Goal: Transaction & Acquisition: Register for event/course

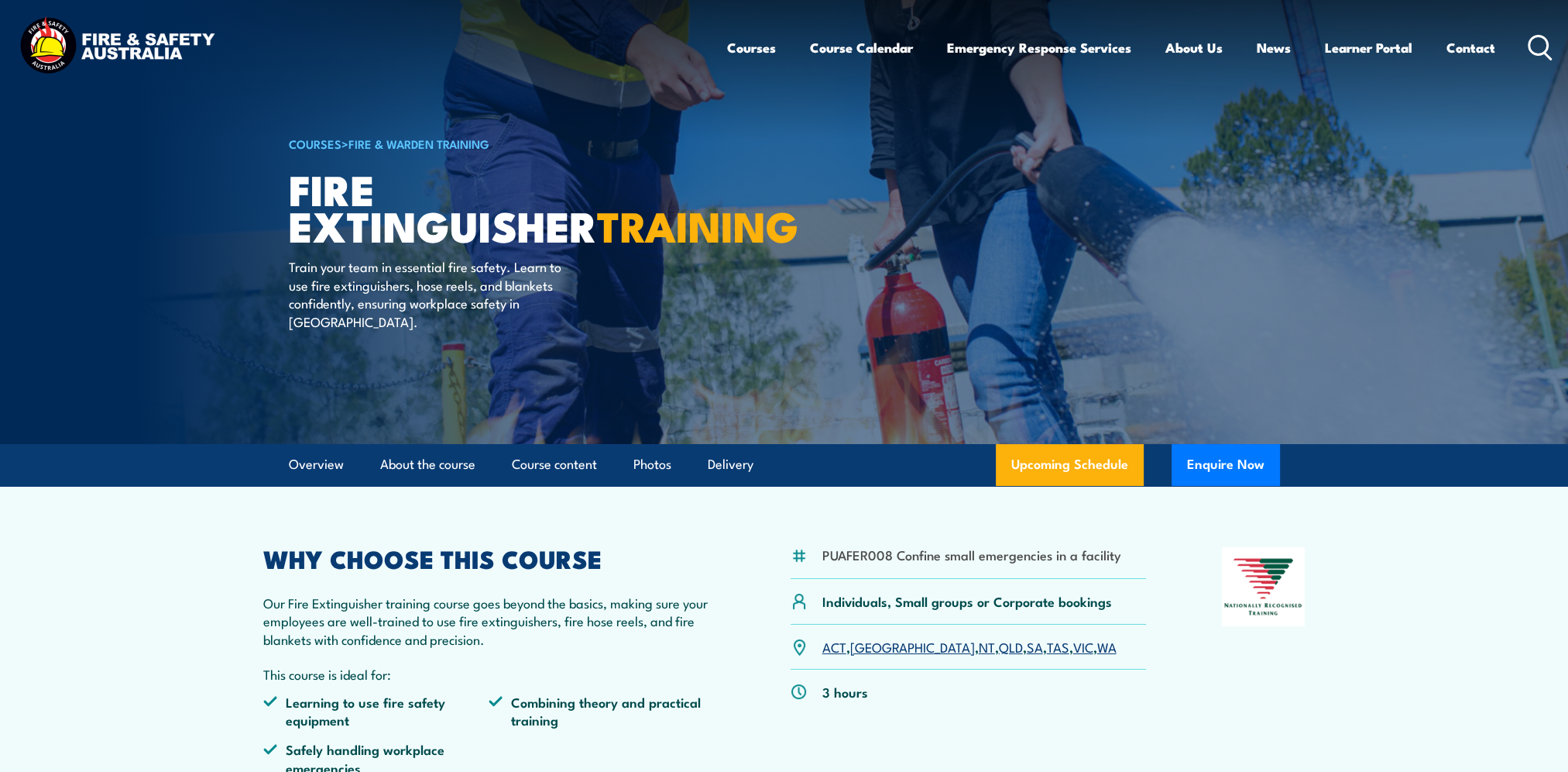
click at [1027, 648] on link "SA" at bounding box center [1035, 646] width 16 height 19
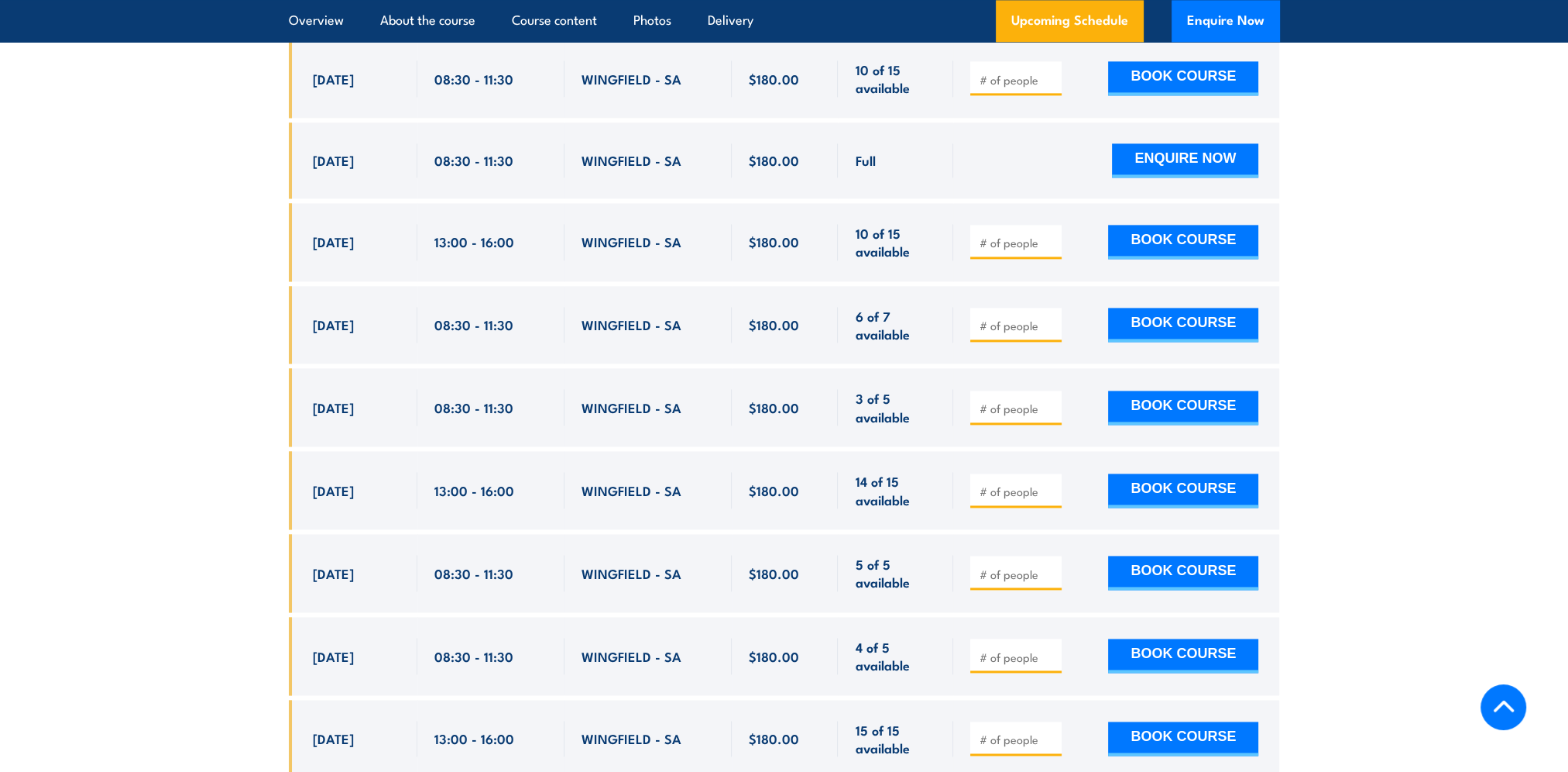
scroll to position [2832, 0]
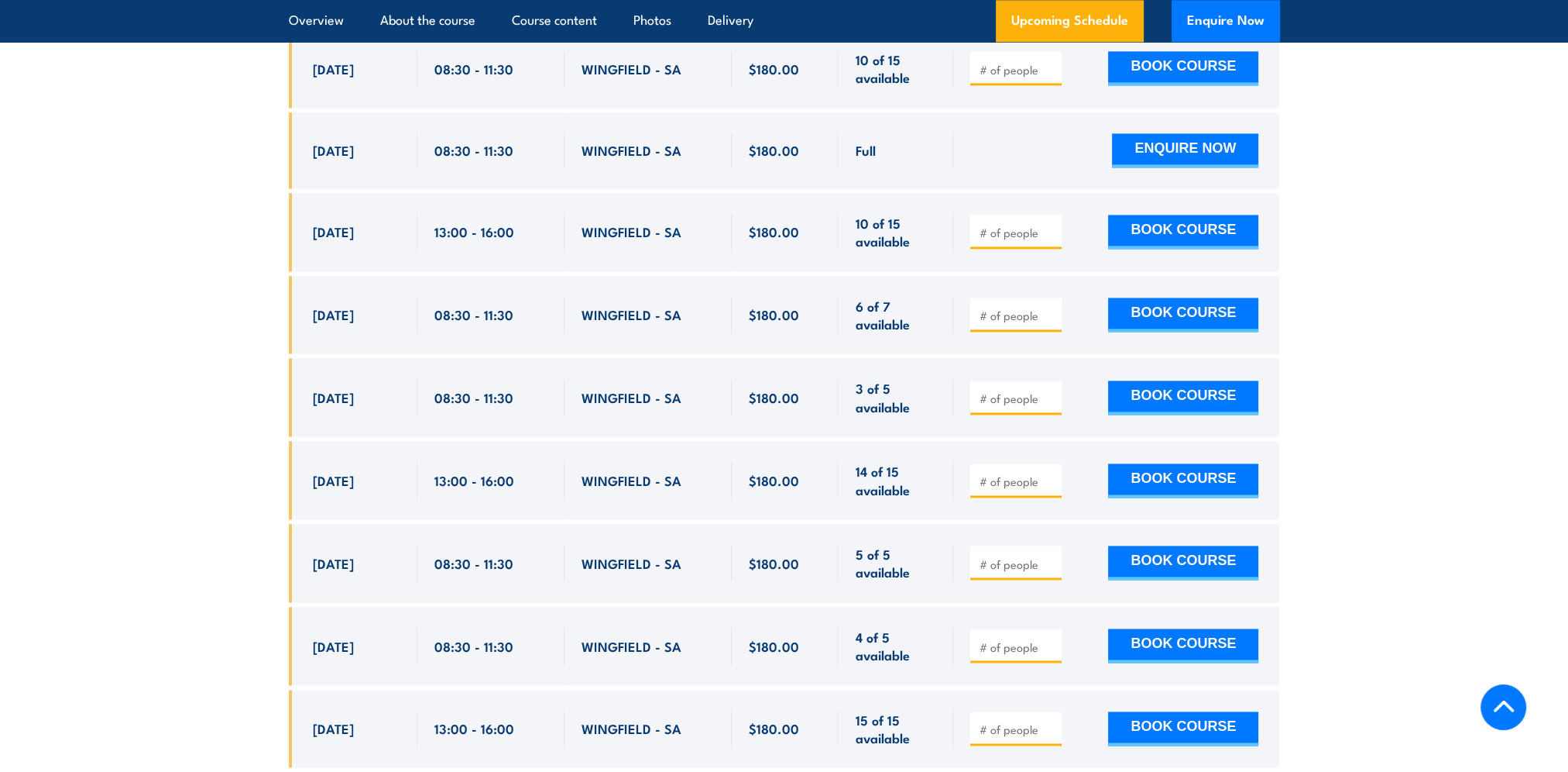
click at [1020, 225] on input "number" at bounding box center [1017, 233] width 77 height 16
type input "1"
click at [1129, 214] on button "BOOK COURSE" at bounding box center [1183, 231] width 150 height 35
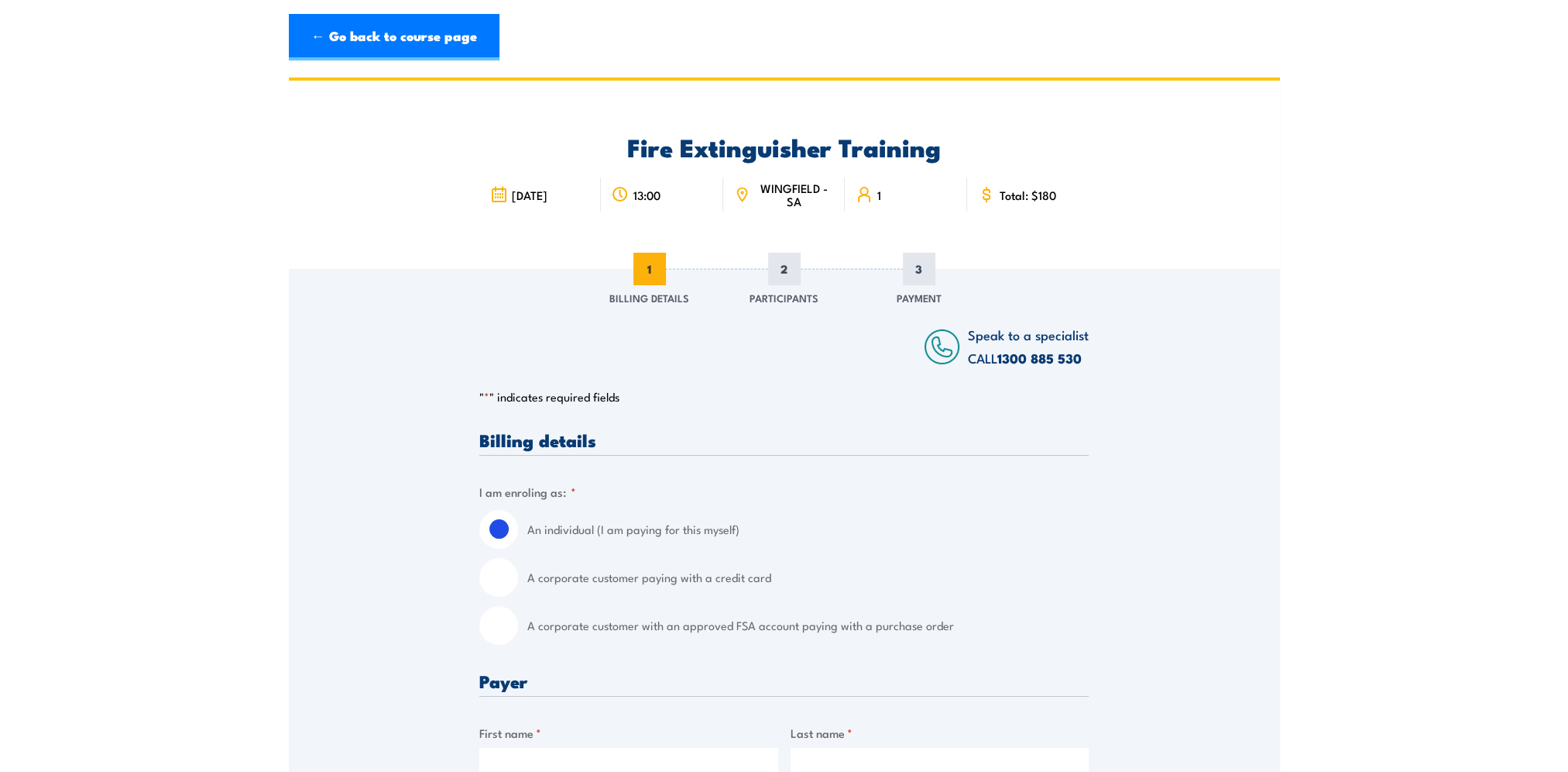
click at [494, 631] on input "A corporate customer with an approved FSA account paying with a purchase order" at bounding box center [498, 625] width 38 height 39
radio input "true"
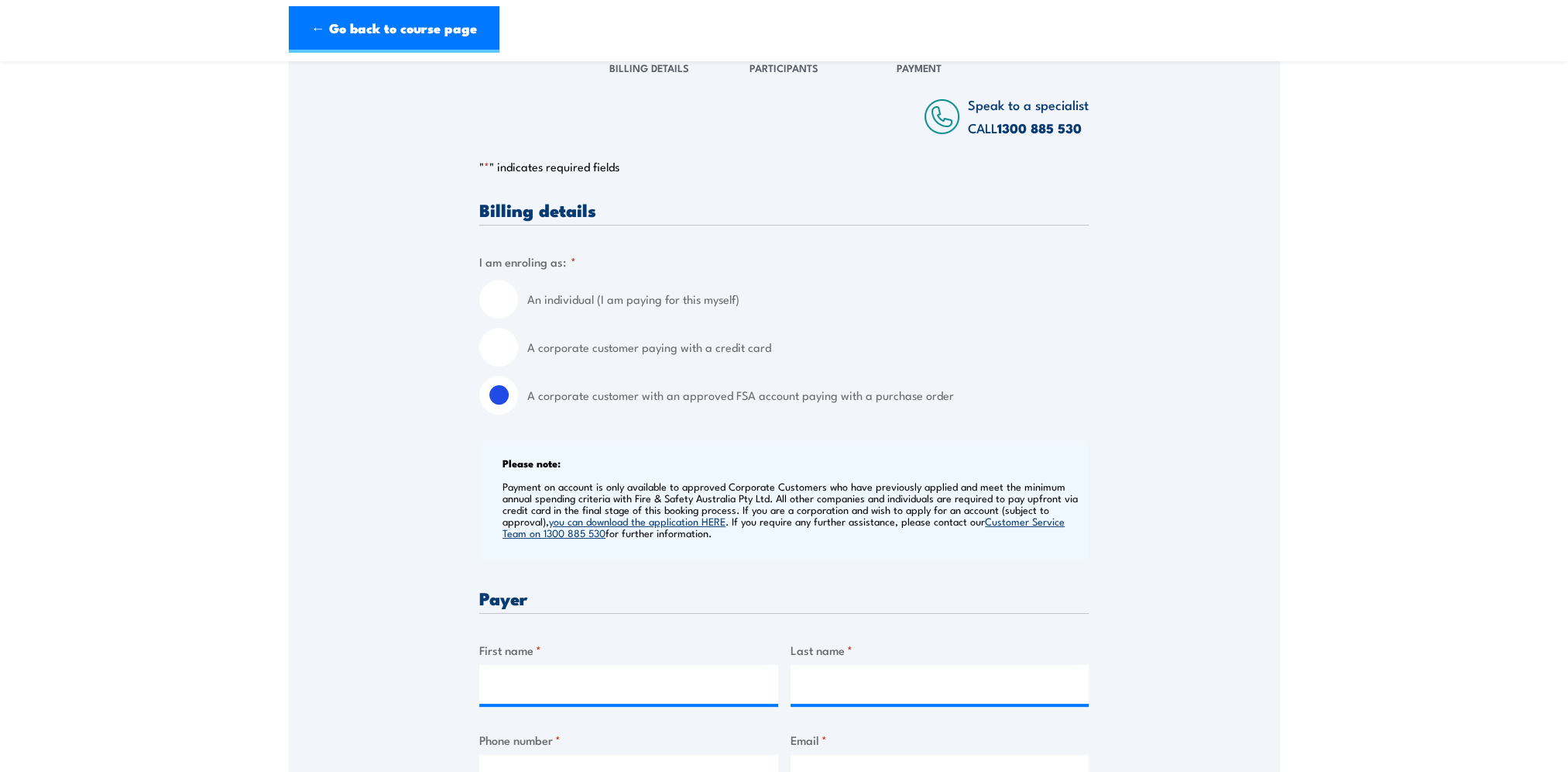
scroll to position [232, 0]
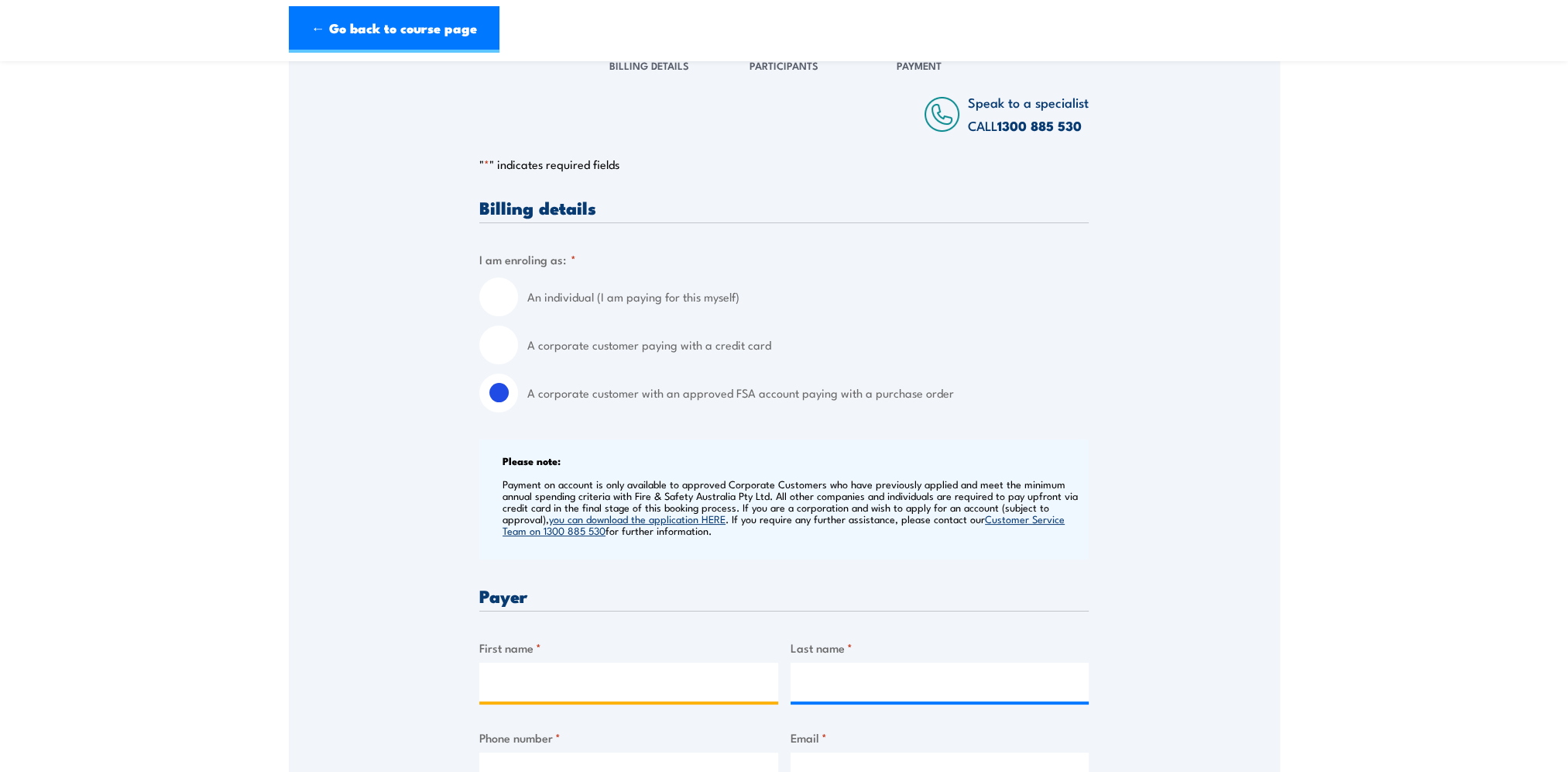
click at [533, 675] on input "First name *" at bounding box center [629, 681] width 299 height 39
type input "Julianne"
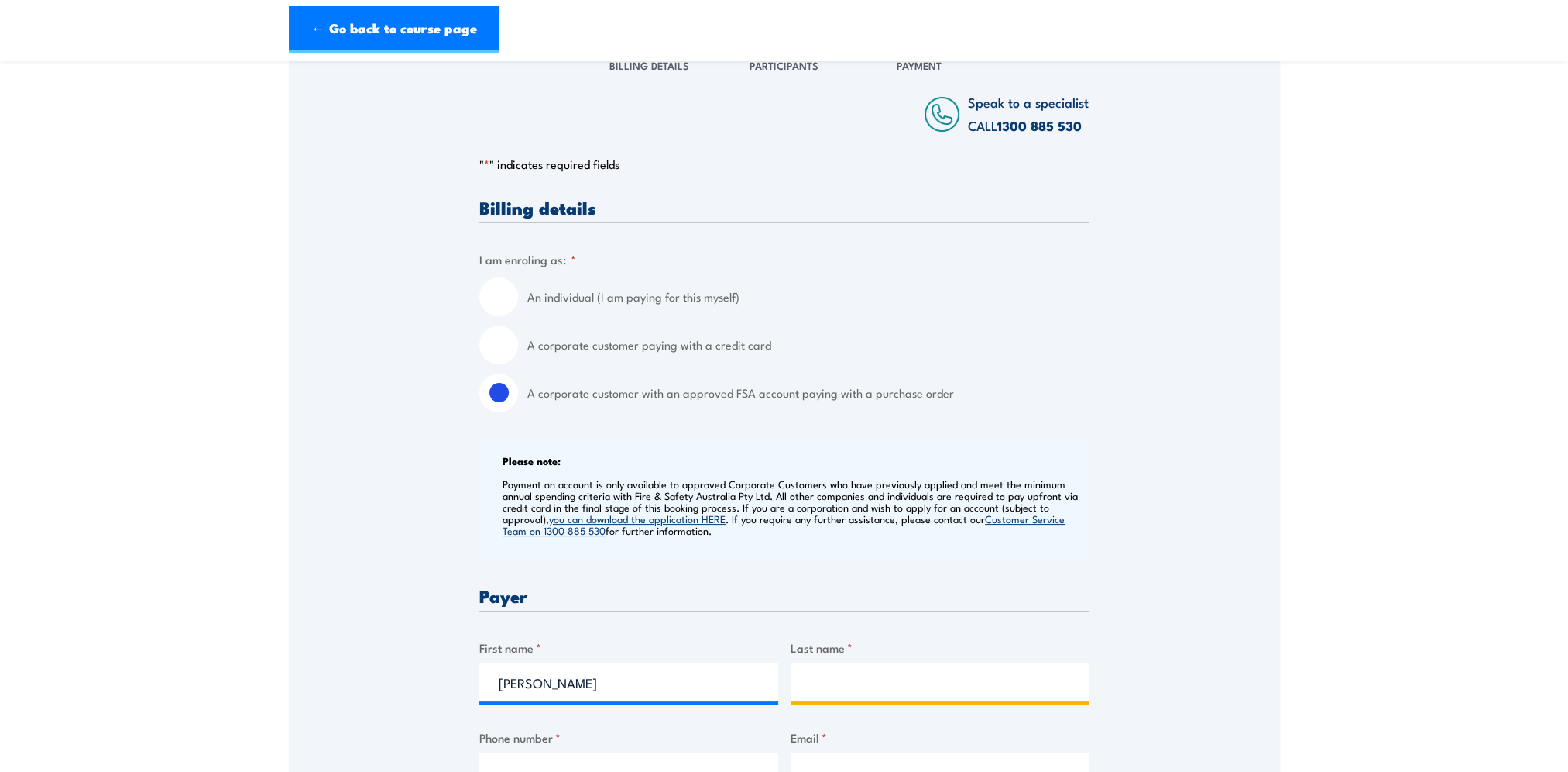
type input "Fuss"
type input "0883615400"
type input "windsorgardenswh@bunnings.com.au"
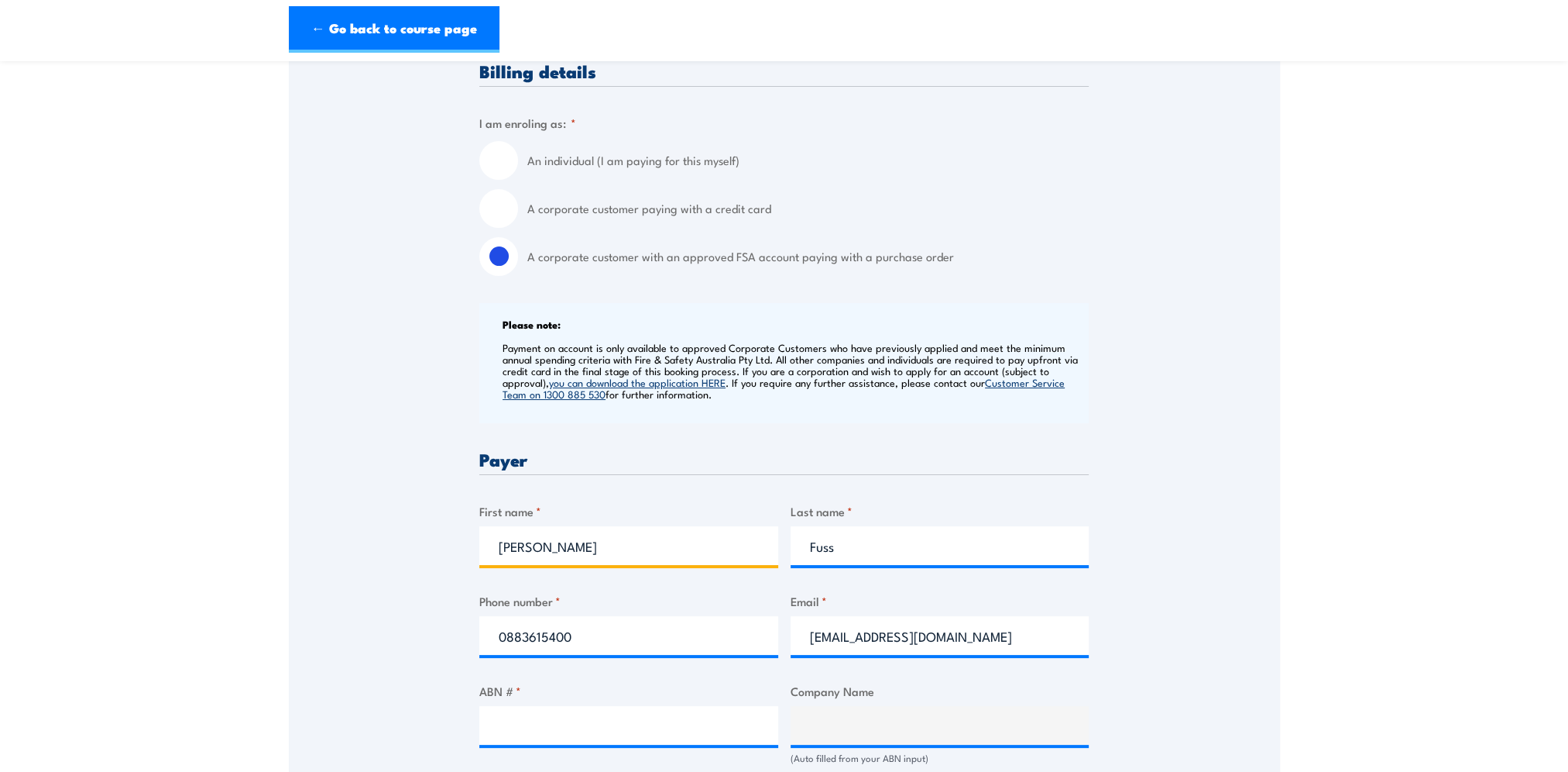
scroll to position [387, 0]
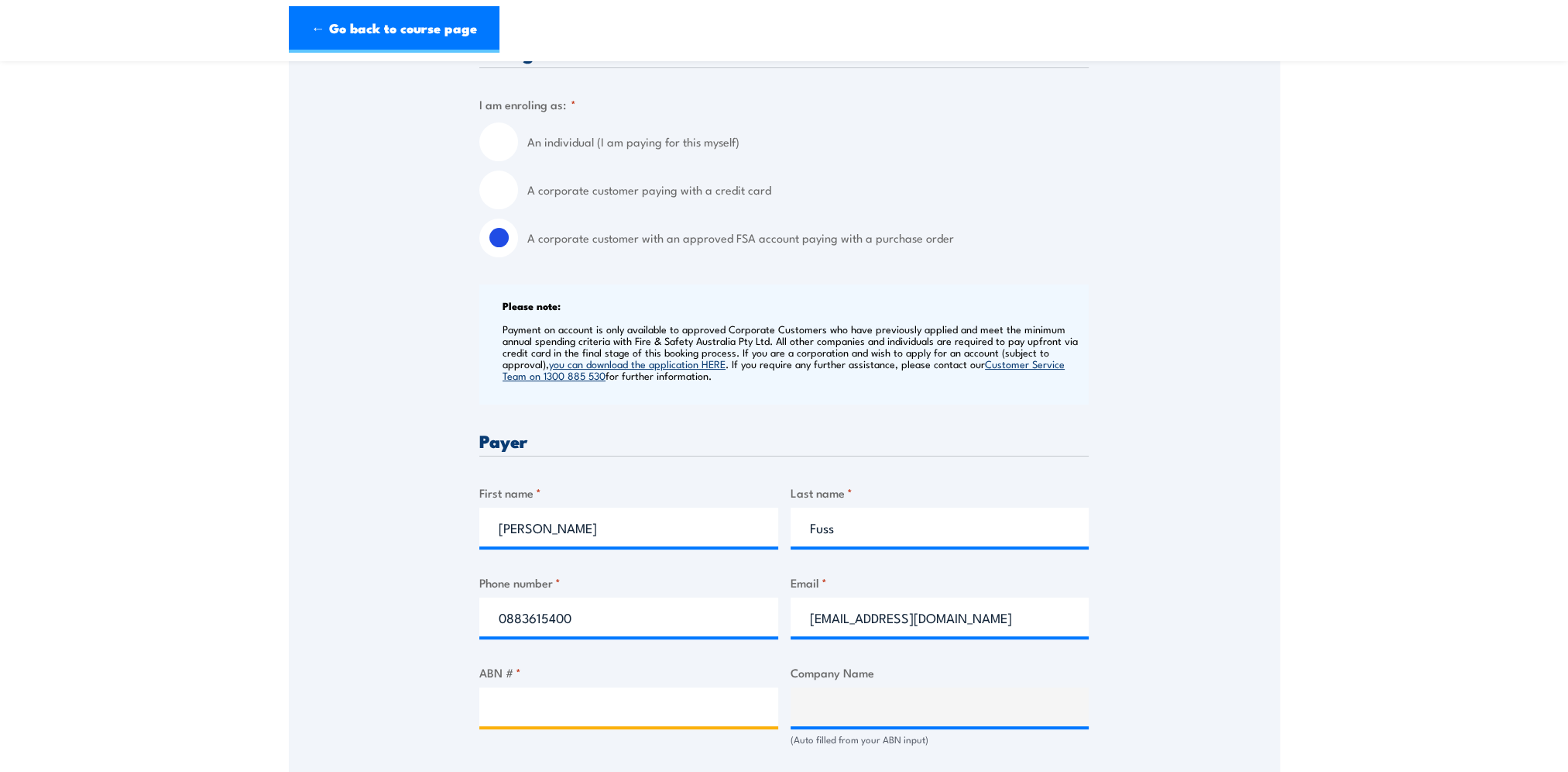
click at [496, 716] on input "ABN # *" at bounding box center [629, 706] width 299 height 39
type input "26008672179"
type input "BUNNINGS GROUP LIMITED"
radio input "true"
type input "26008672179"
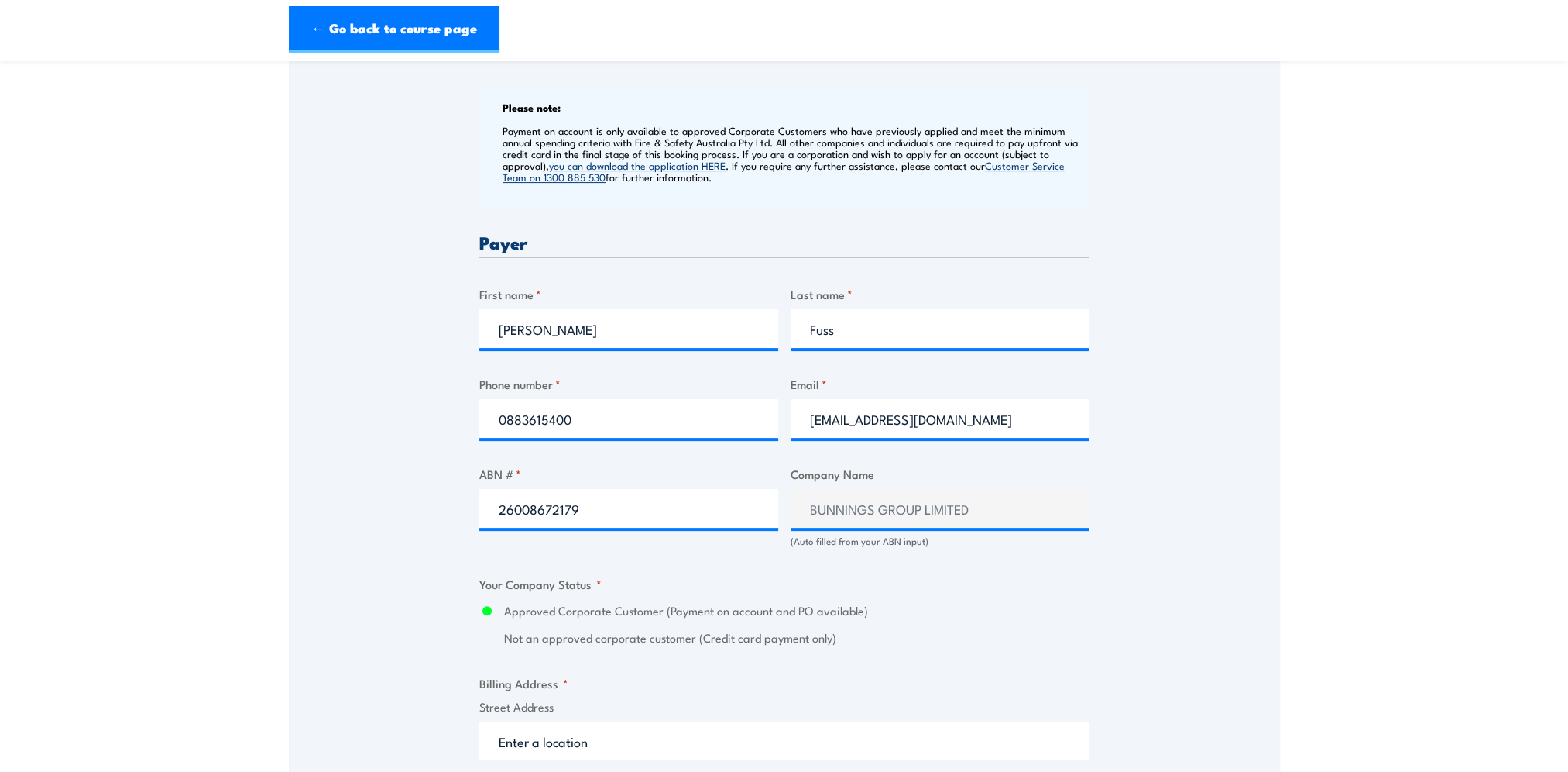
scroll to position [620, 0]
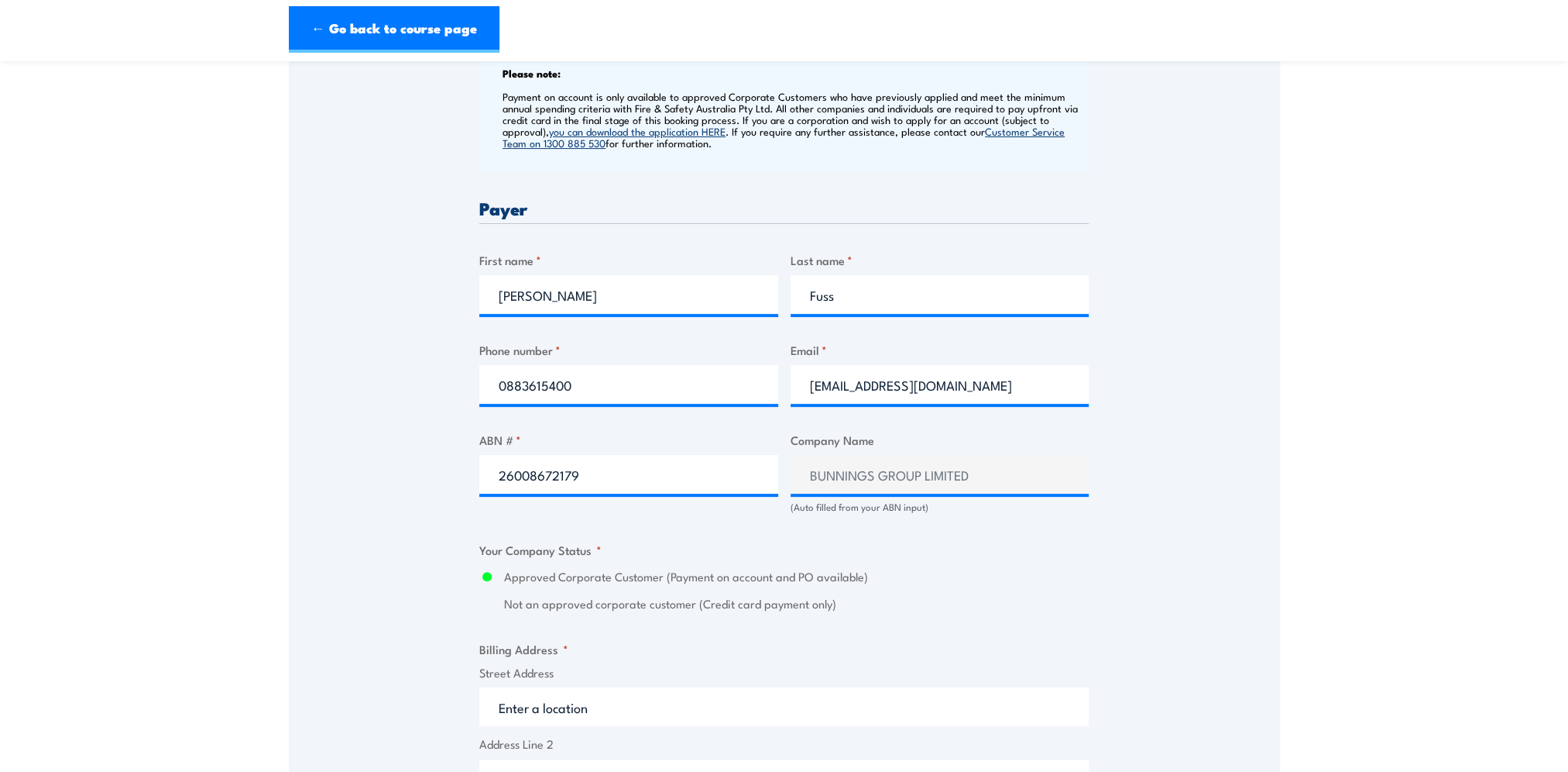
click at [548, 706] on input "Street Address" at bounding box center [784, 706] width 610 height 39
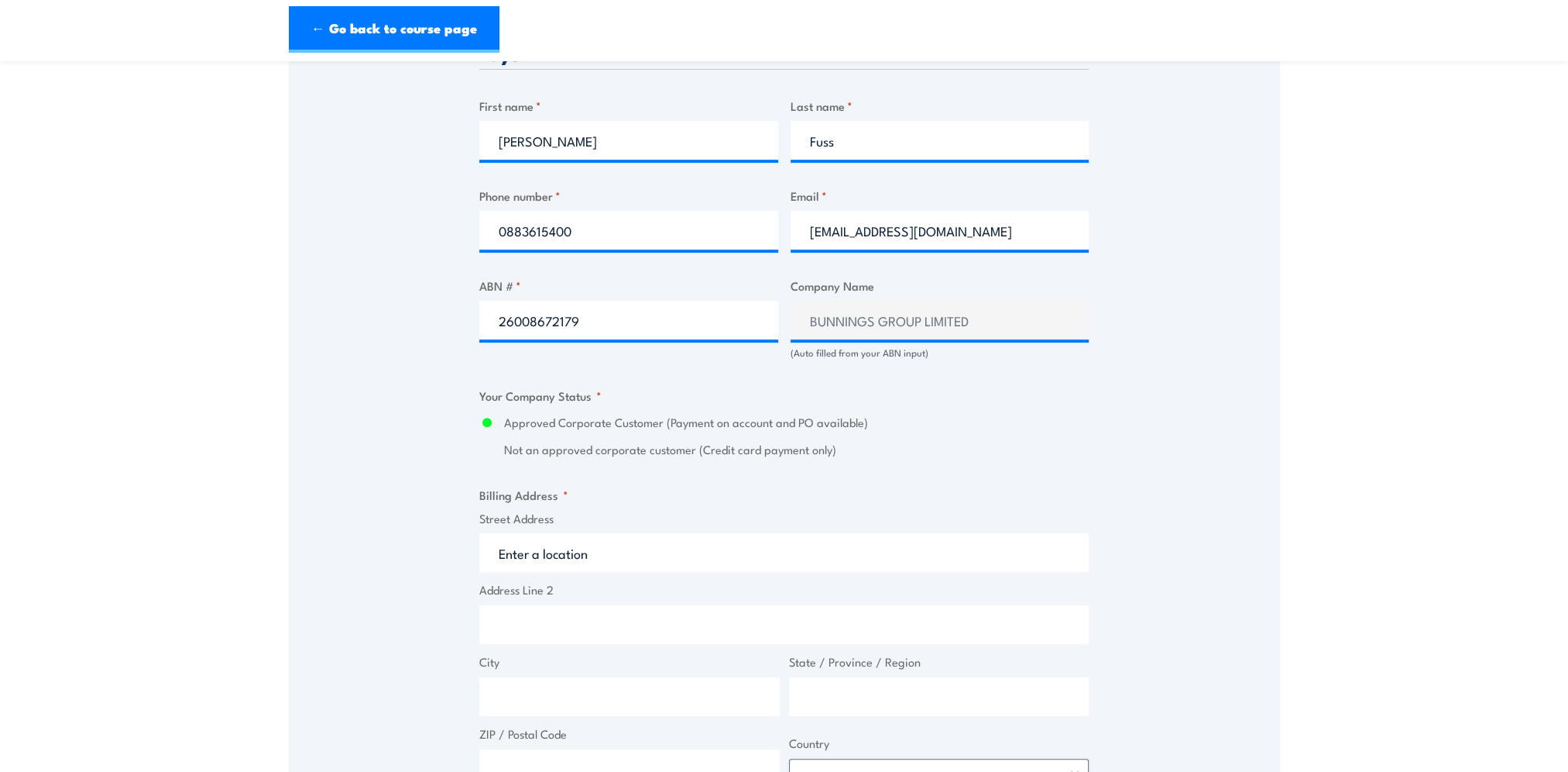
scroll to position [775, 0]
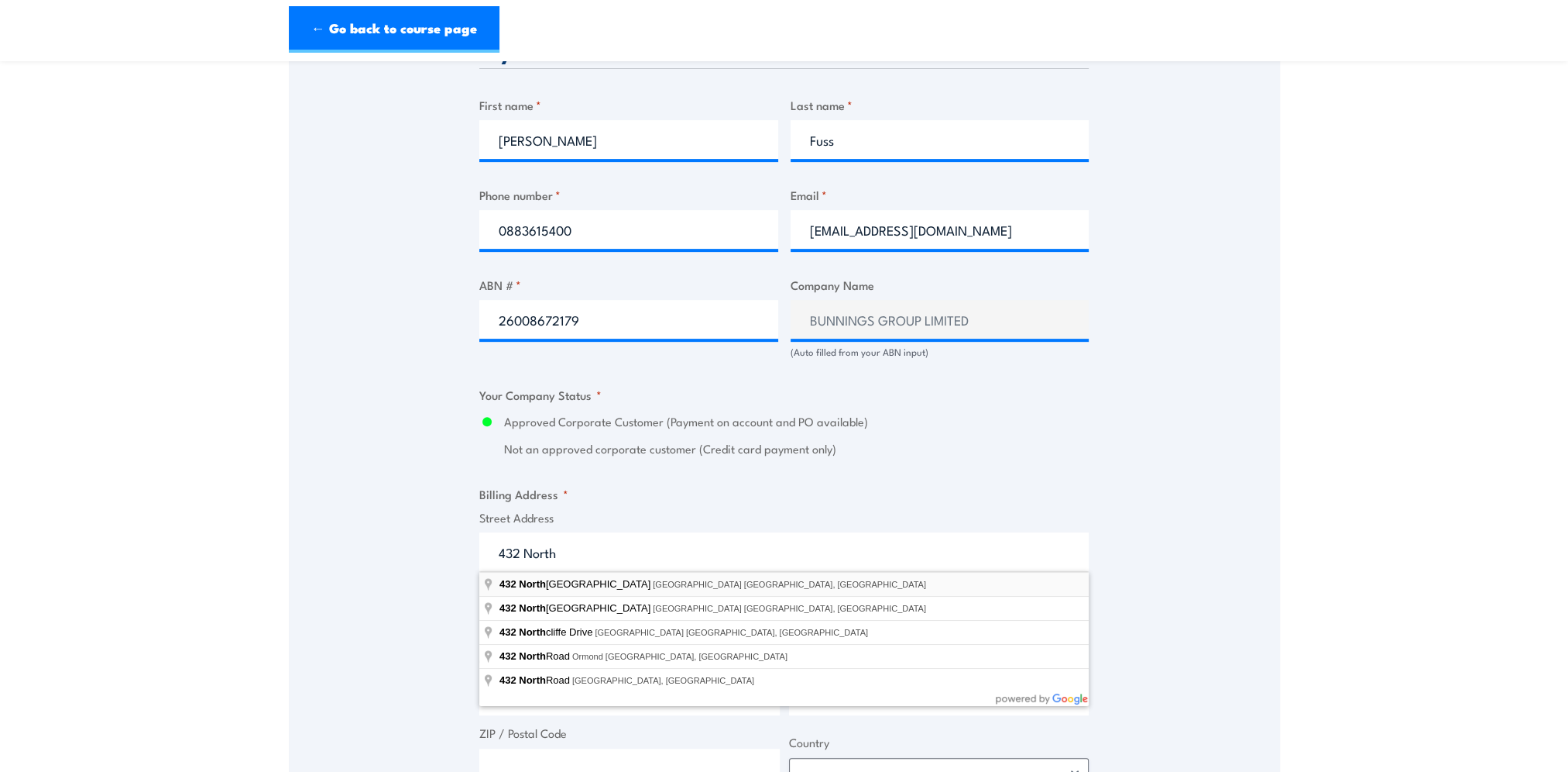
type input "432 North East Road, Windsor Gardens SA, Australia"
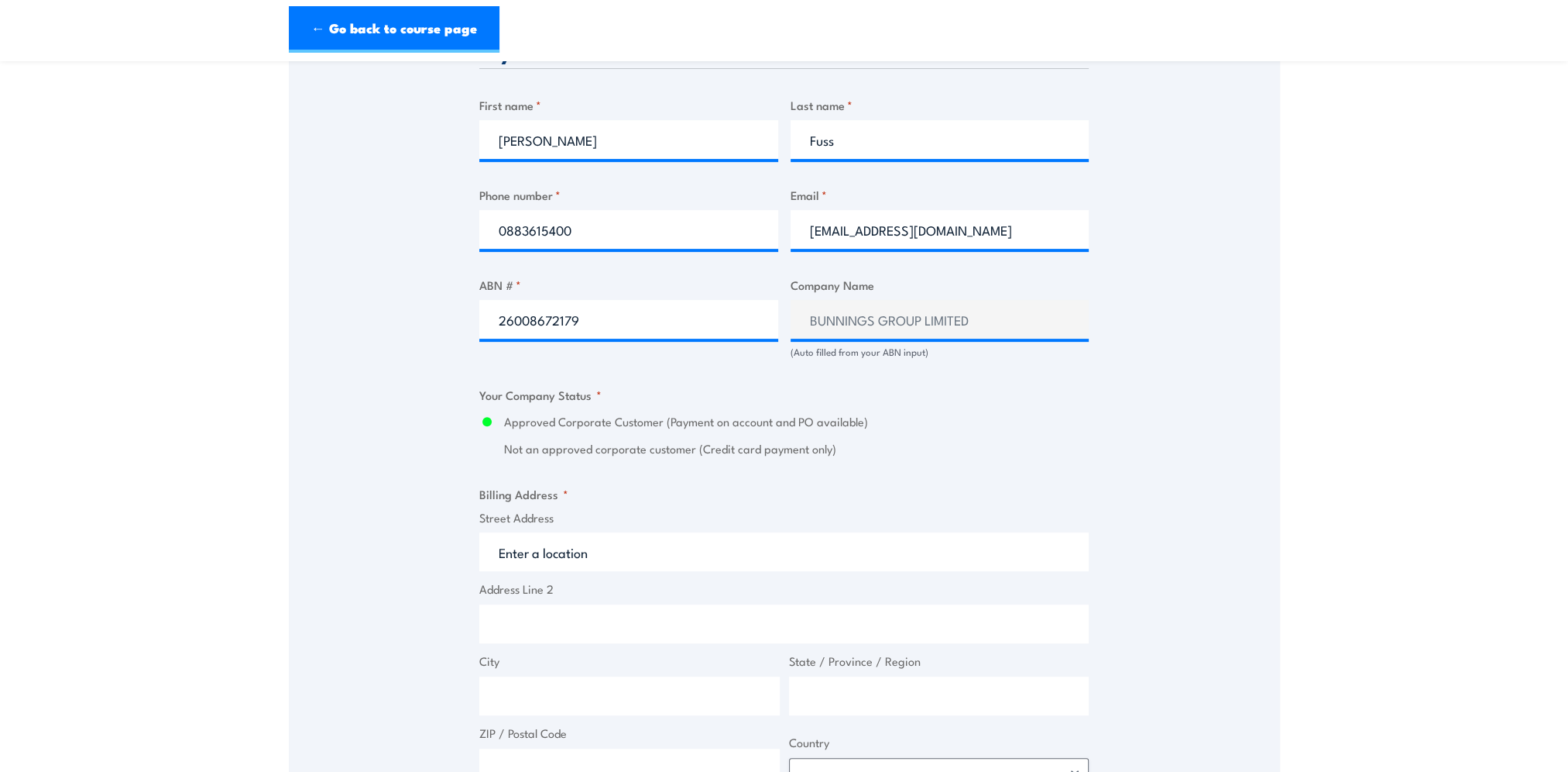
type input "432 North East Road"
type input "Windsor Gardens"
type input "[GEOGRAPHIC_DATA]"
type input "5087"
select select "Australia"
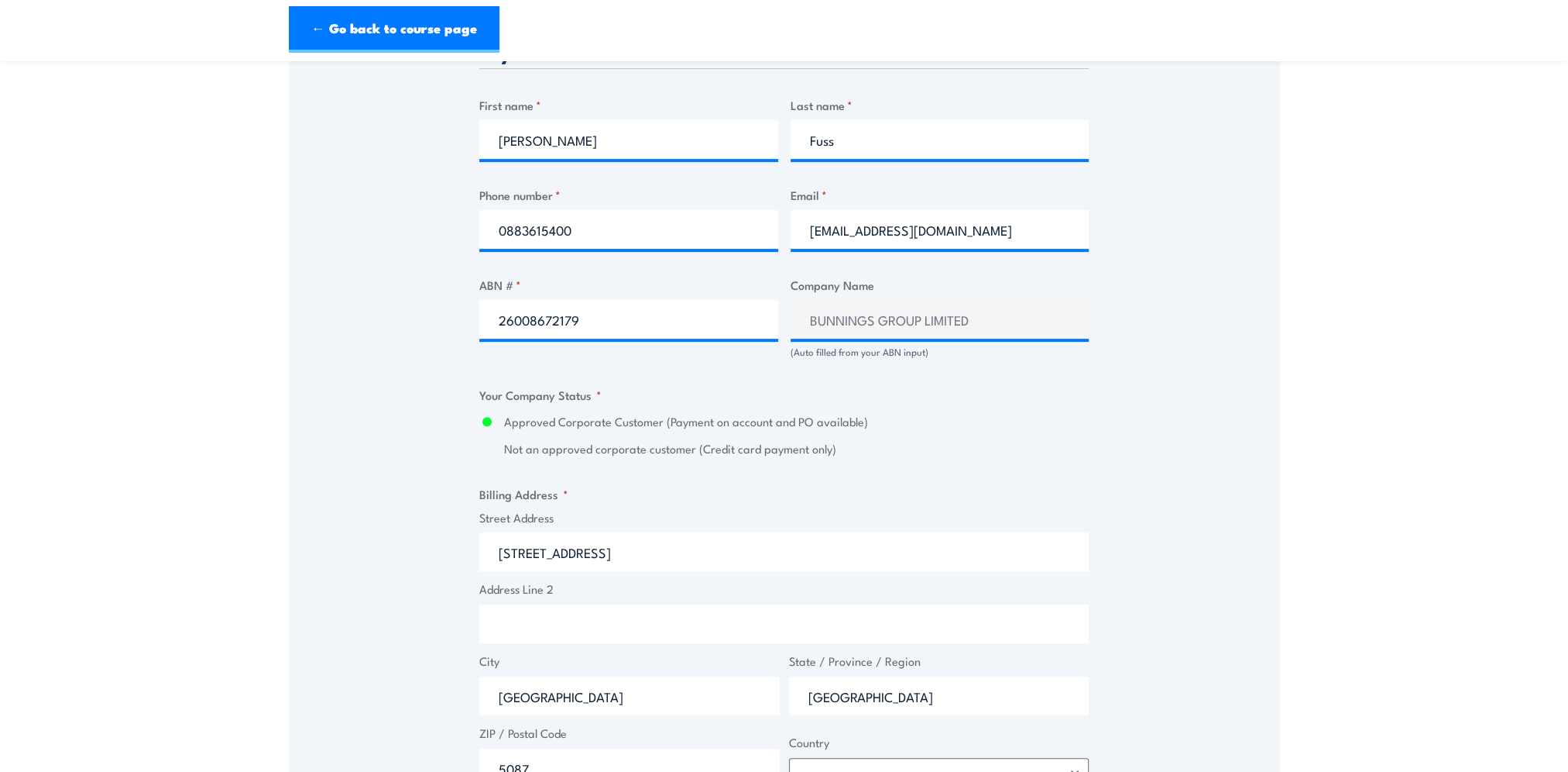
click at [622, 553] on input "432 North East Road" at bounding box center [784, 551] width 610 height 39
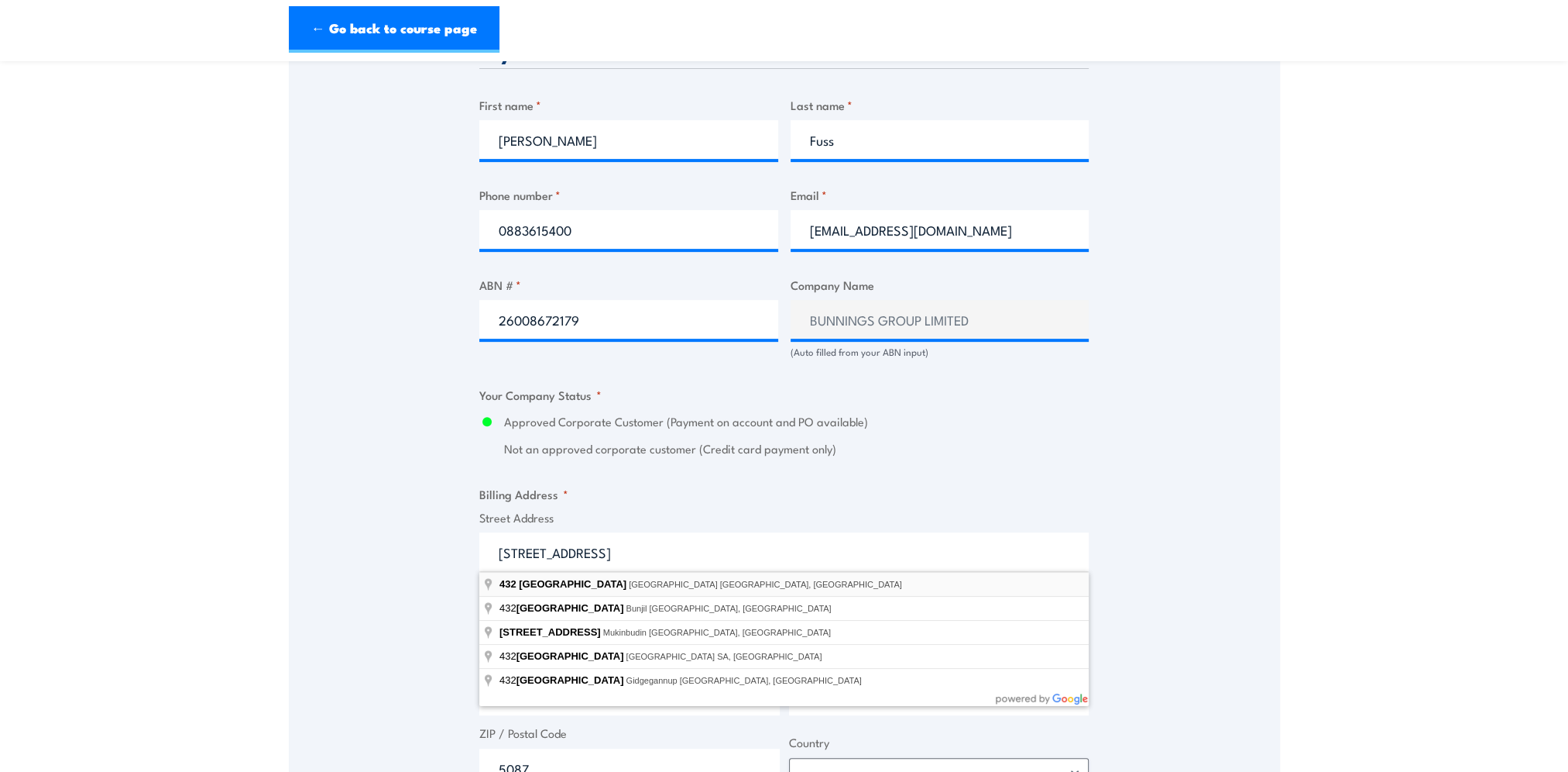
type input "432 North East Road, Windsor Gardens SA, Australia"
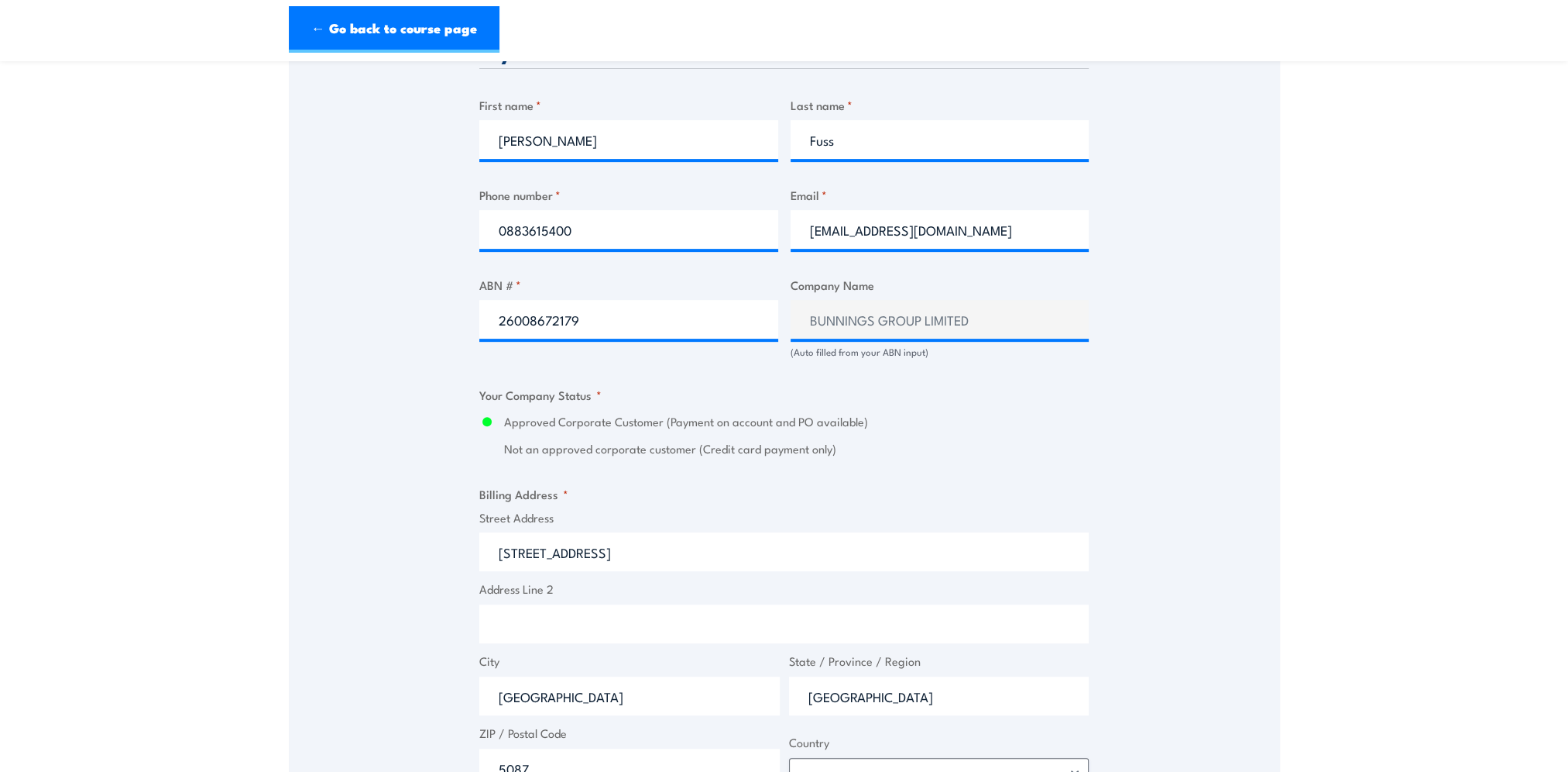
type input "432 North East Road"
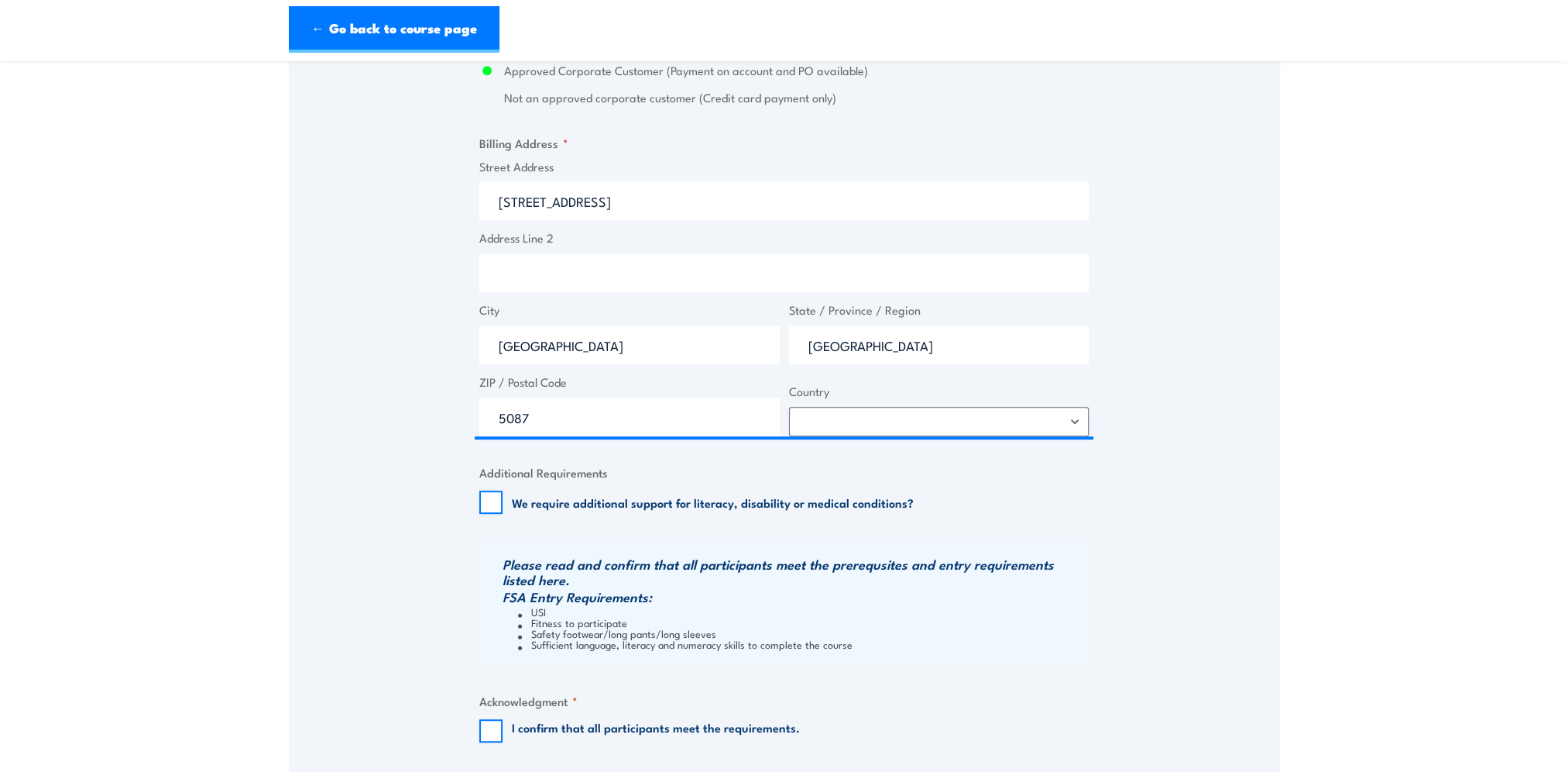
scroll to position [1162, 0]
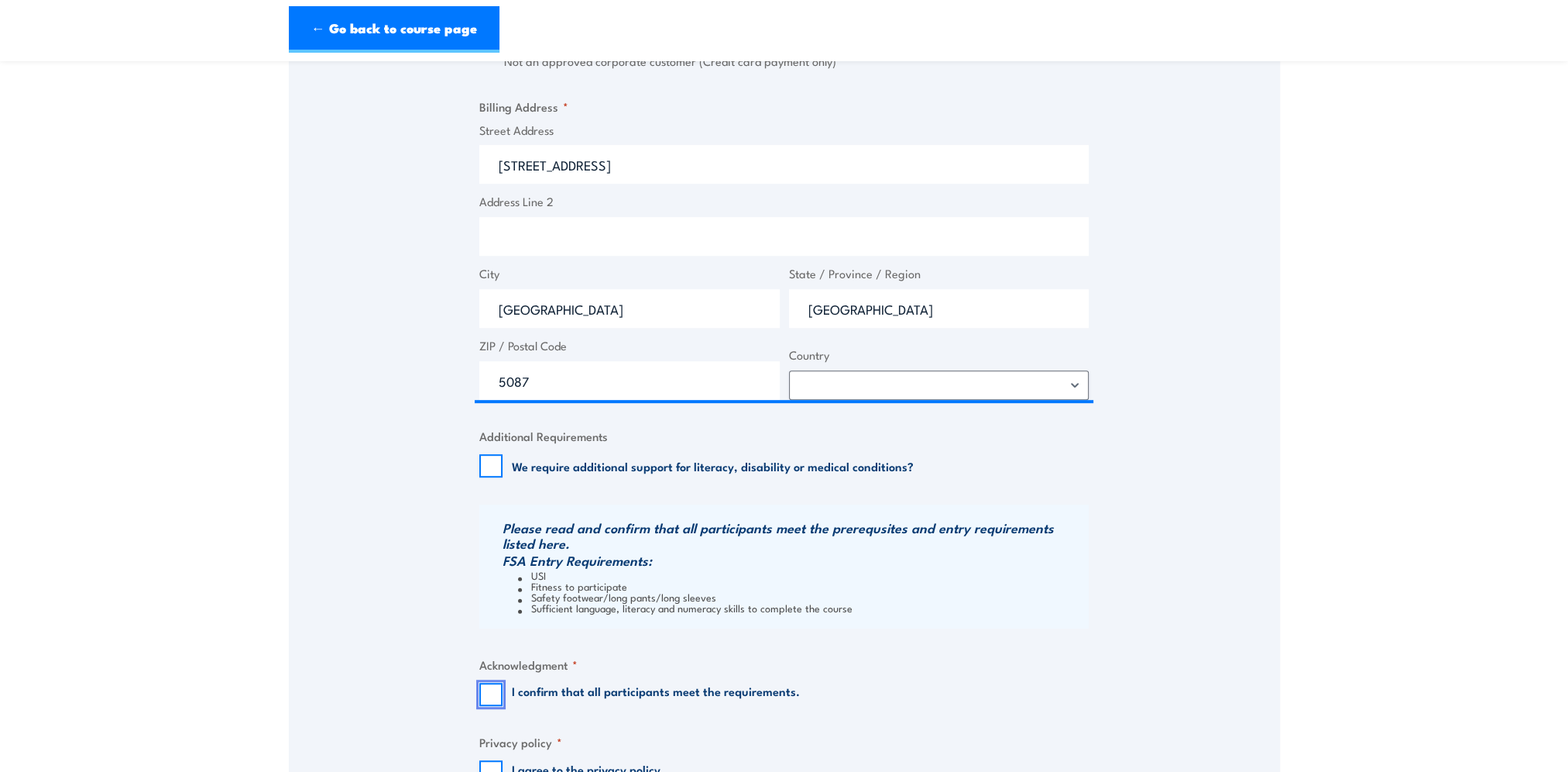
click at [492, 698] on input "I confirm that all participants meet the requirements." at bounding box center [491, 694] width 24 height 24
checkbox input "true"
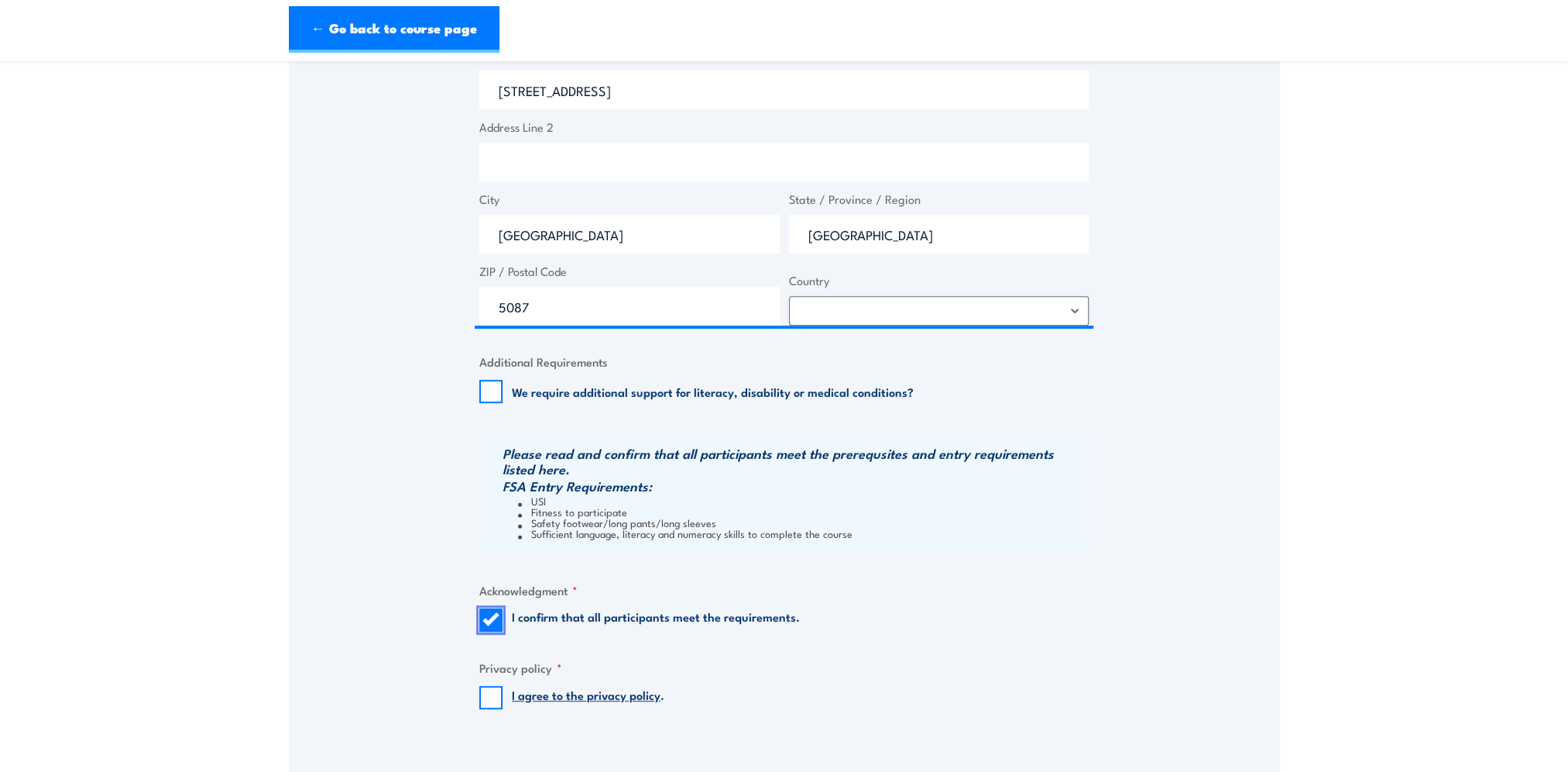
scroll to position [1317, 0]
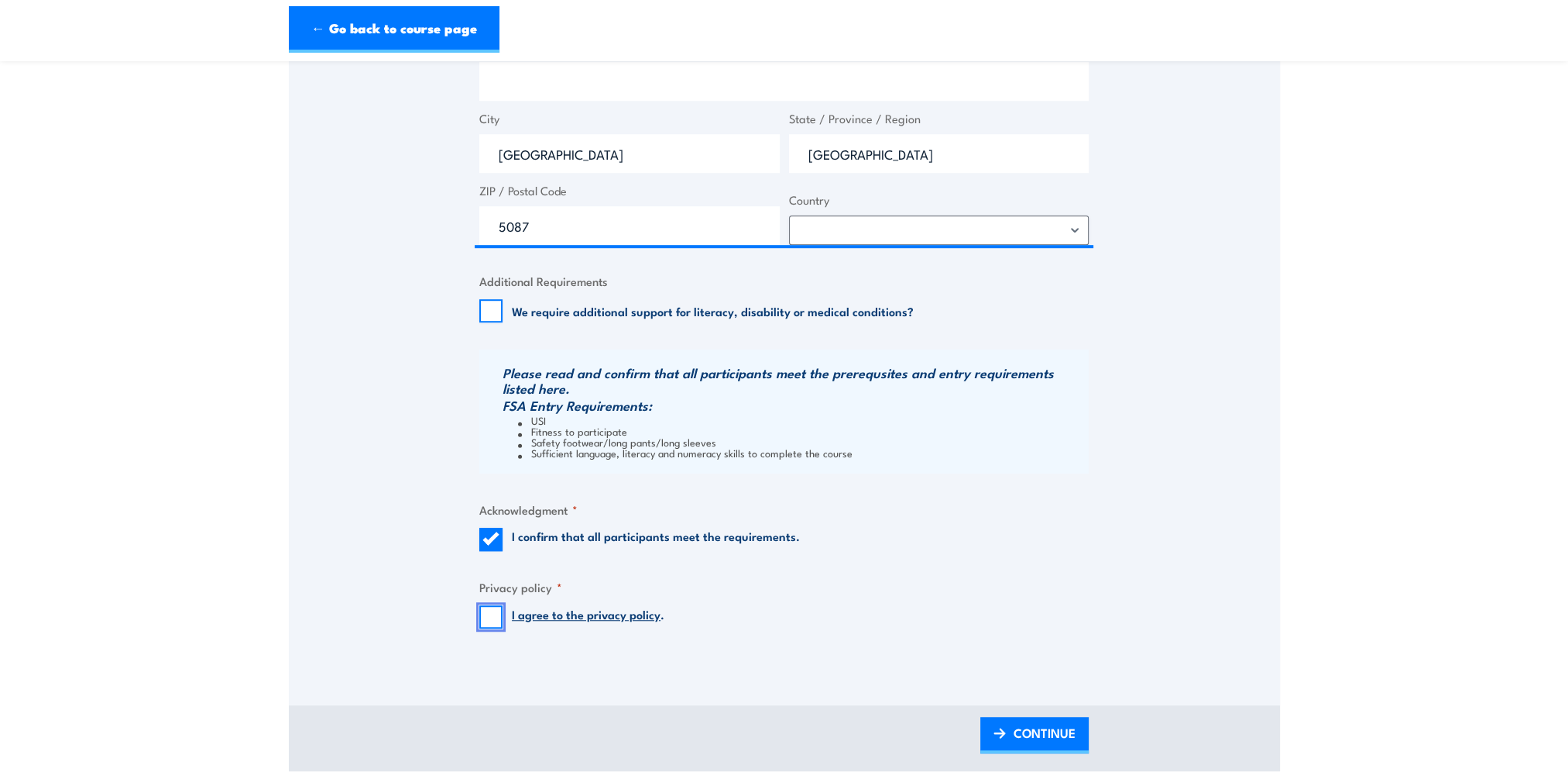
click at [491, 612] on input "I agree to the privacy policy ." at bounding box center [491, 617] width 24 height 24
checkbox input "true"
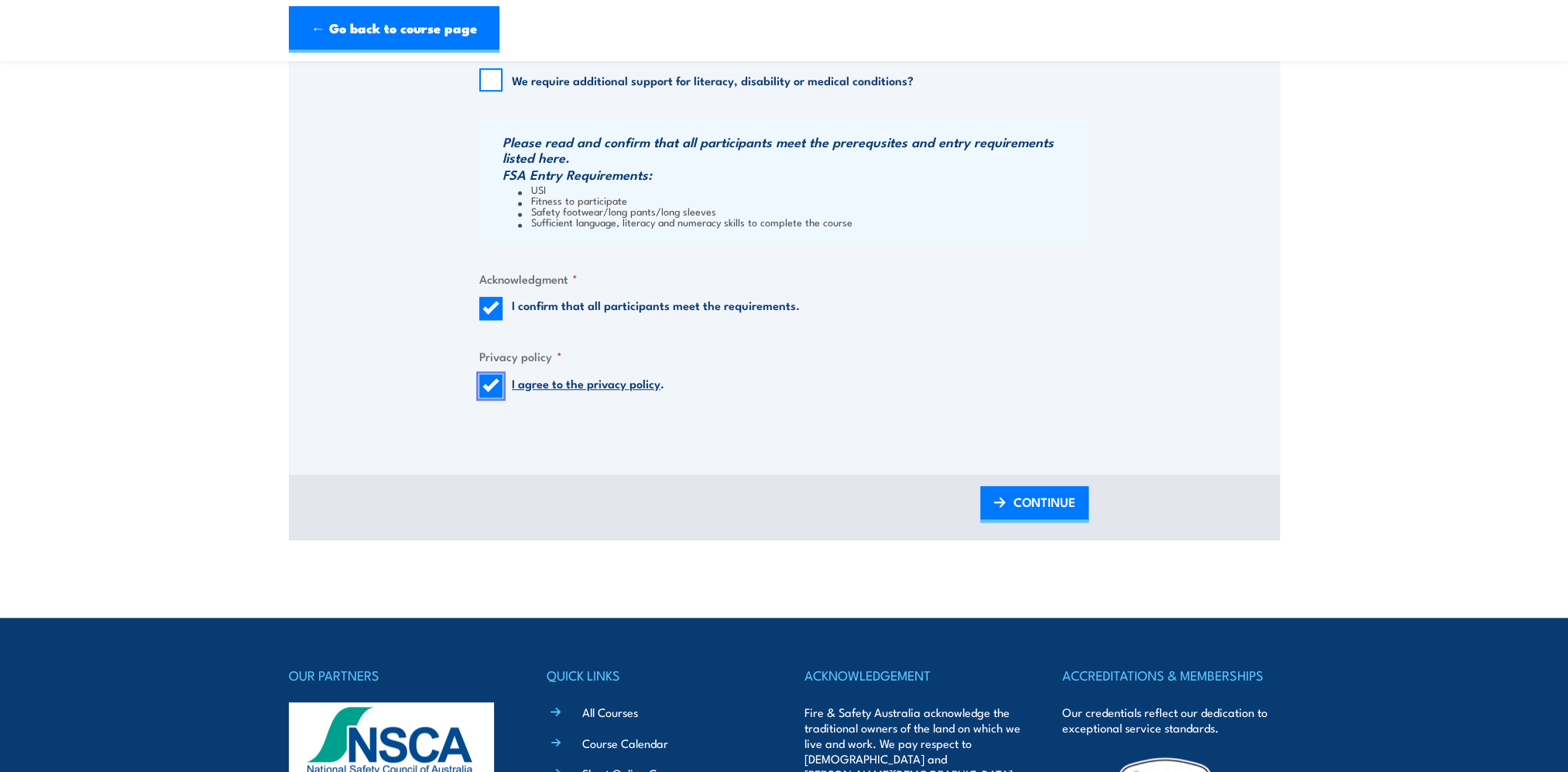
scroll to position [1549, 0]
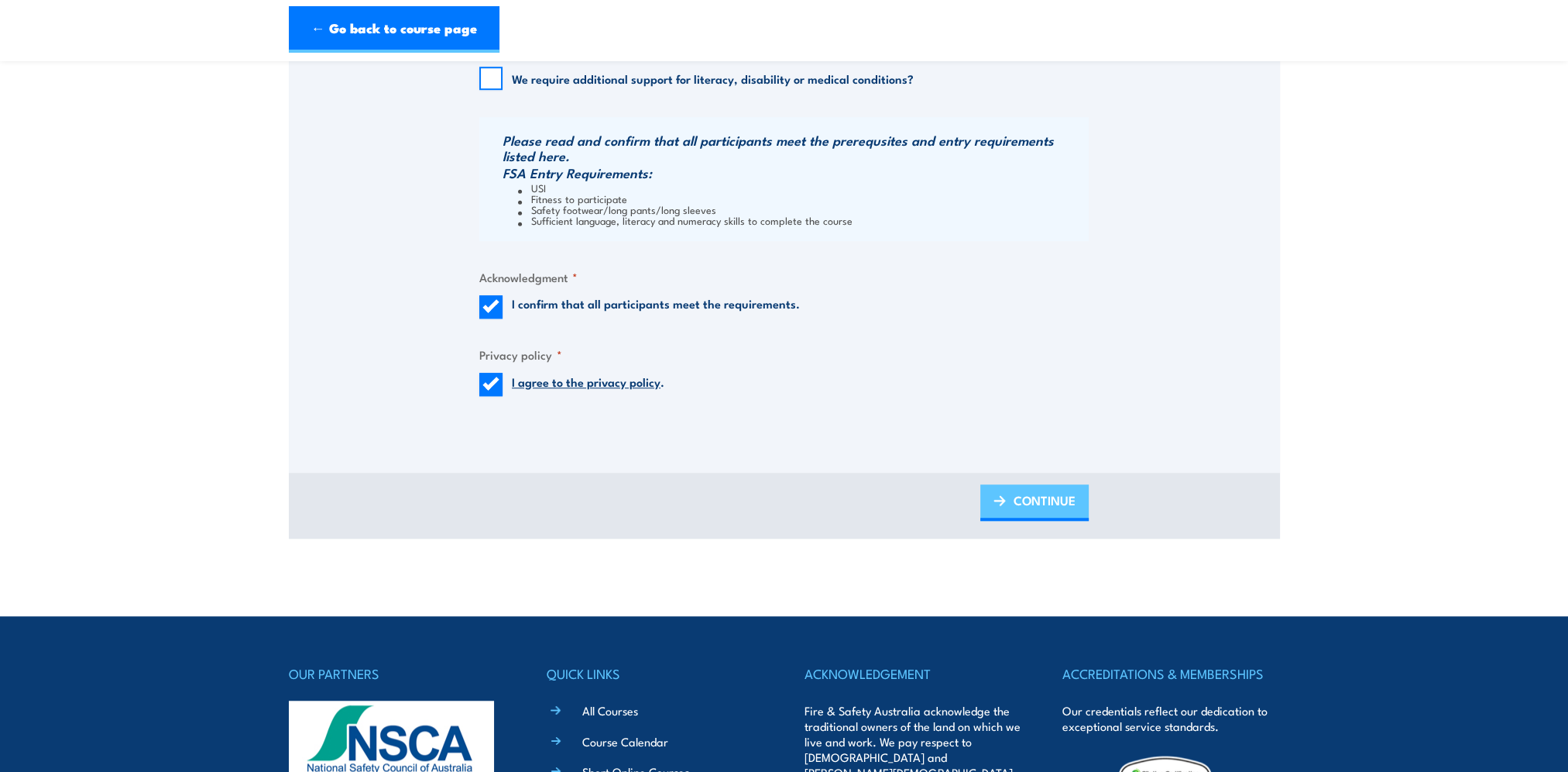
click at [1009, 505] on link "CONTINUE" at bounding box center [1034, 502] width 109 height 37
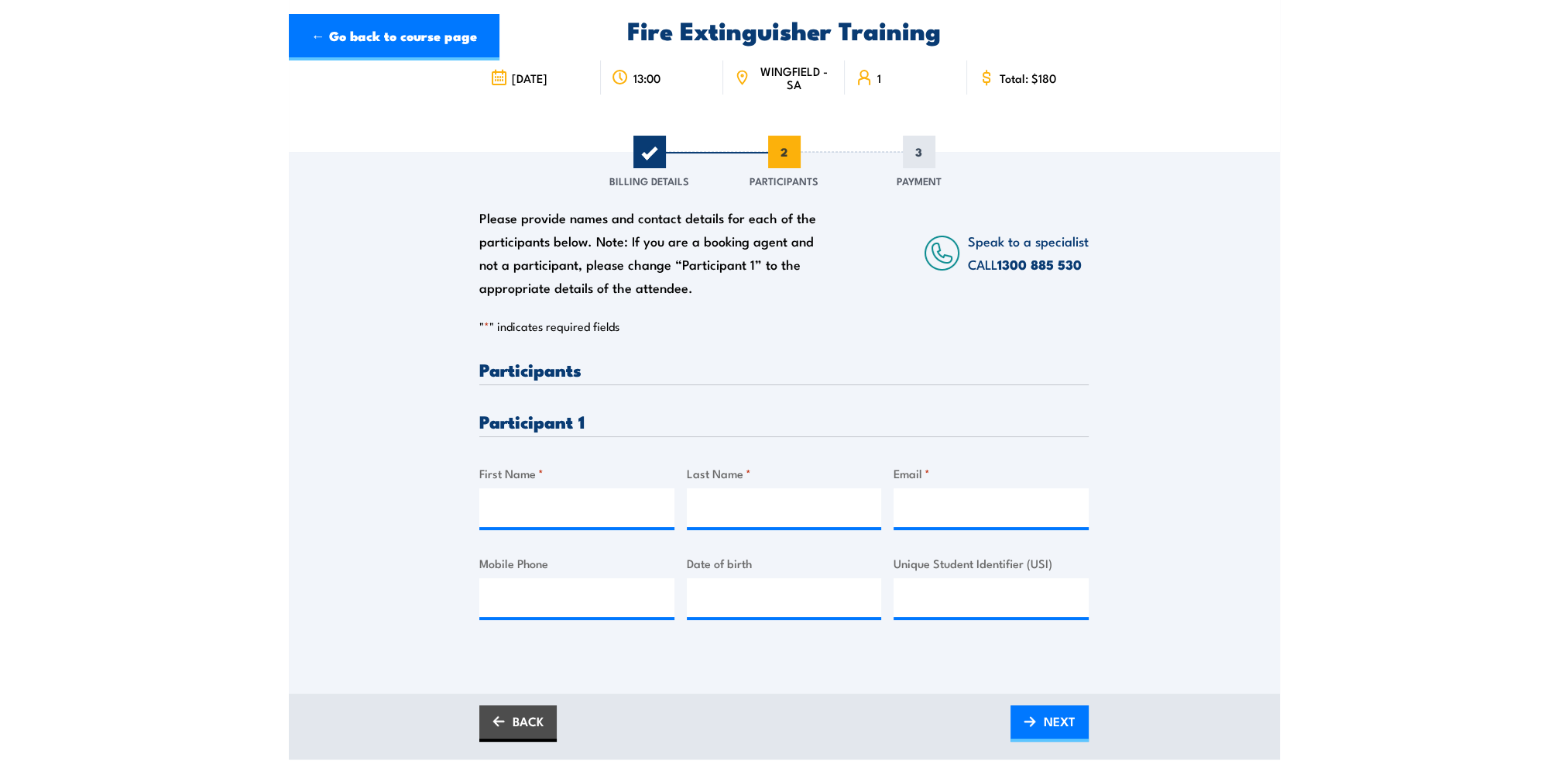
scroll to position [0, 0]
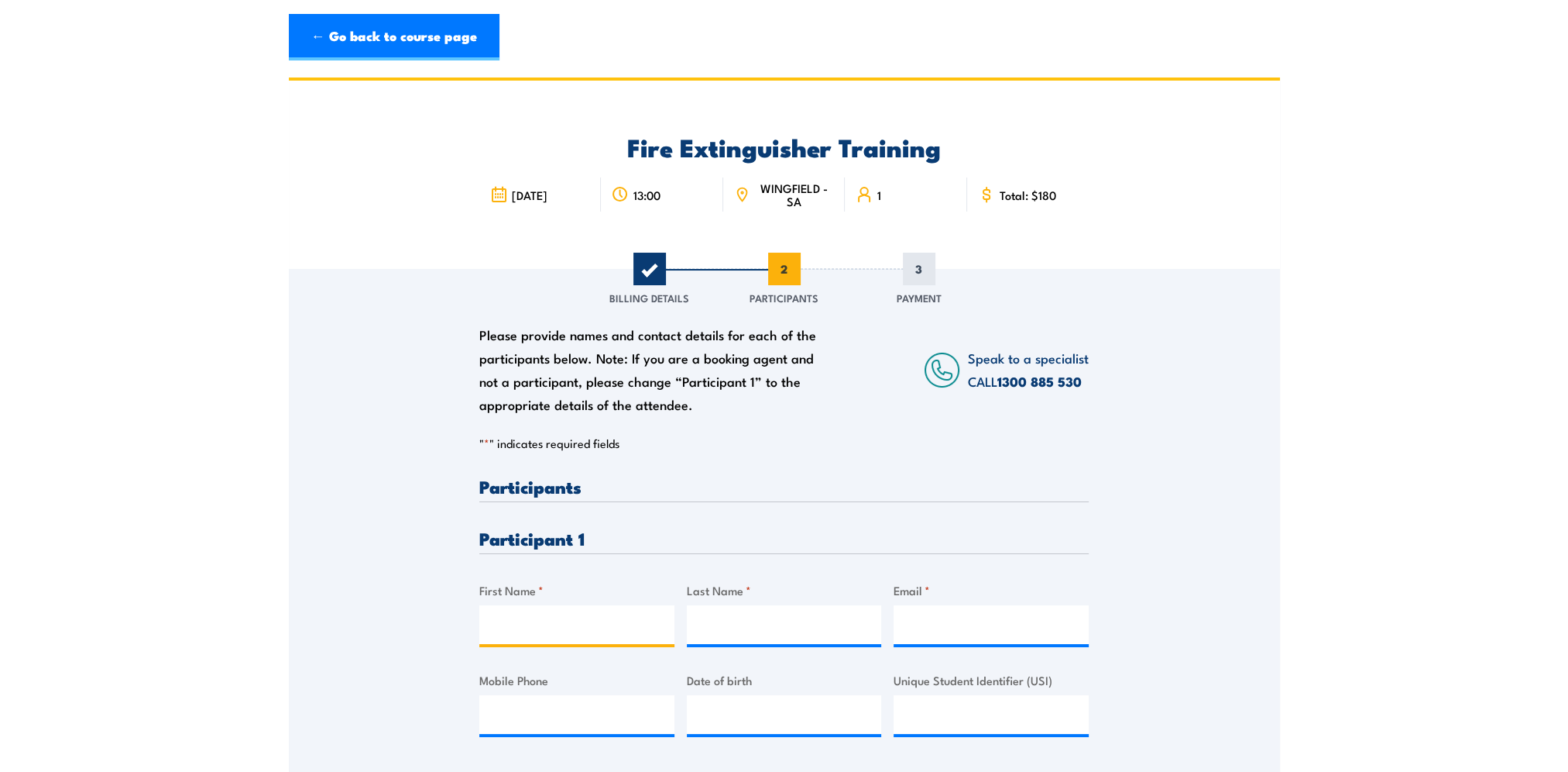
click at [532, 628] on input "First Name *" at bounding box center [577, 624] width 195 height 39
type input "hannah"
type input "chapman"
click at [951, 619] on input "Email *" at bounding box center [992, 624] width 195 height 39
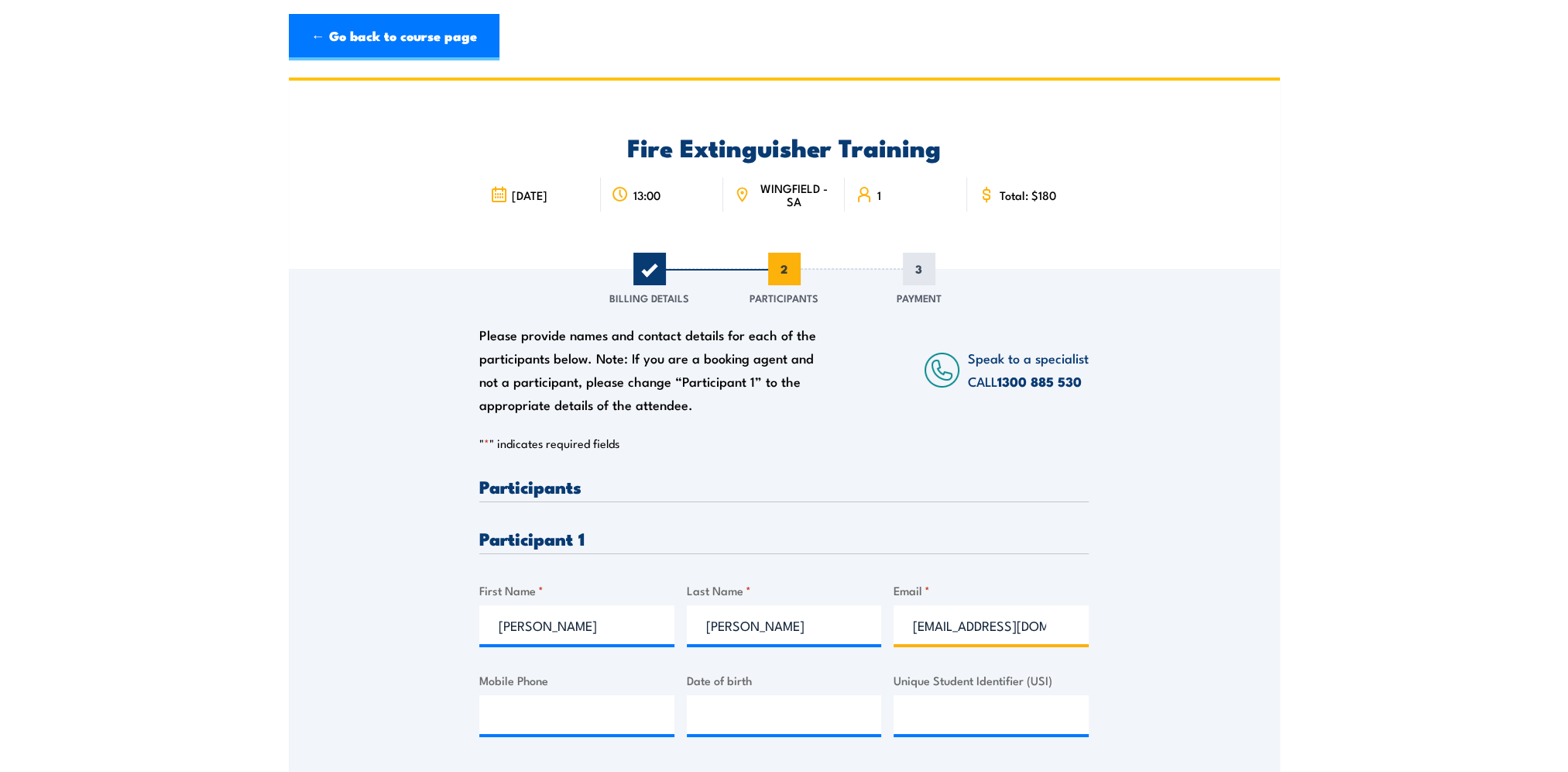
type input "hannahchapman05@icloud.com"
click at [704, 719] on input "__/__/____" at bounding box center [784, 714] width 195 height 39
type input "31/03/2005"
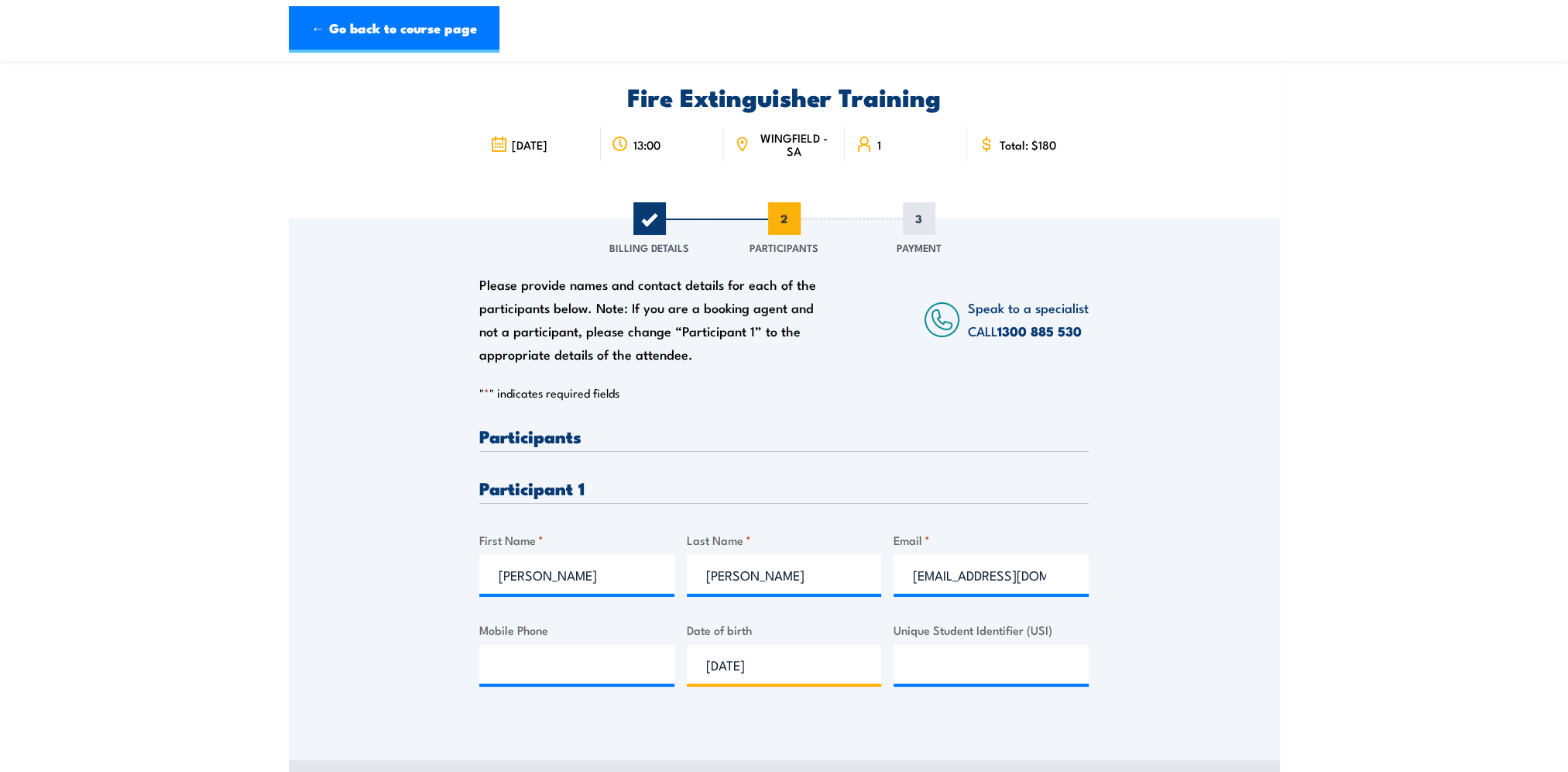
scroll to position [77, 0]
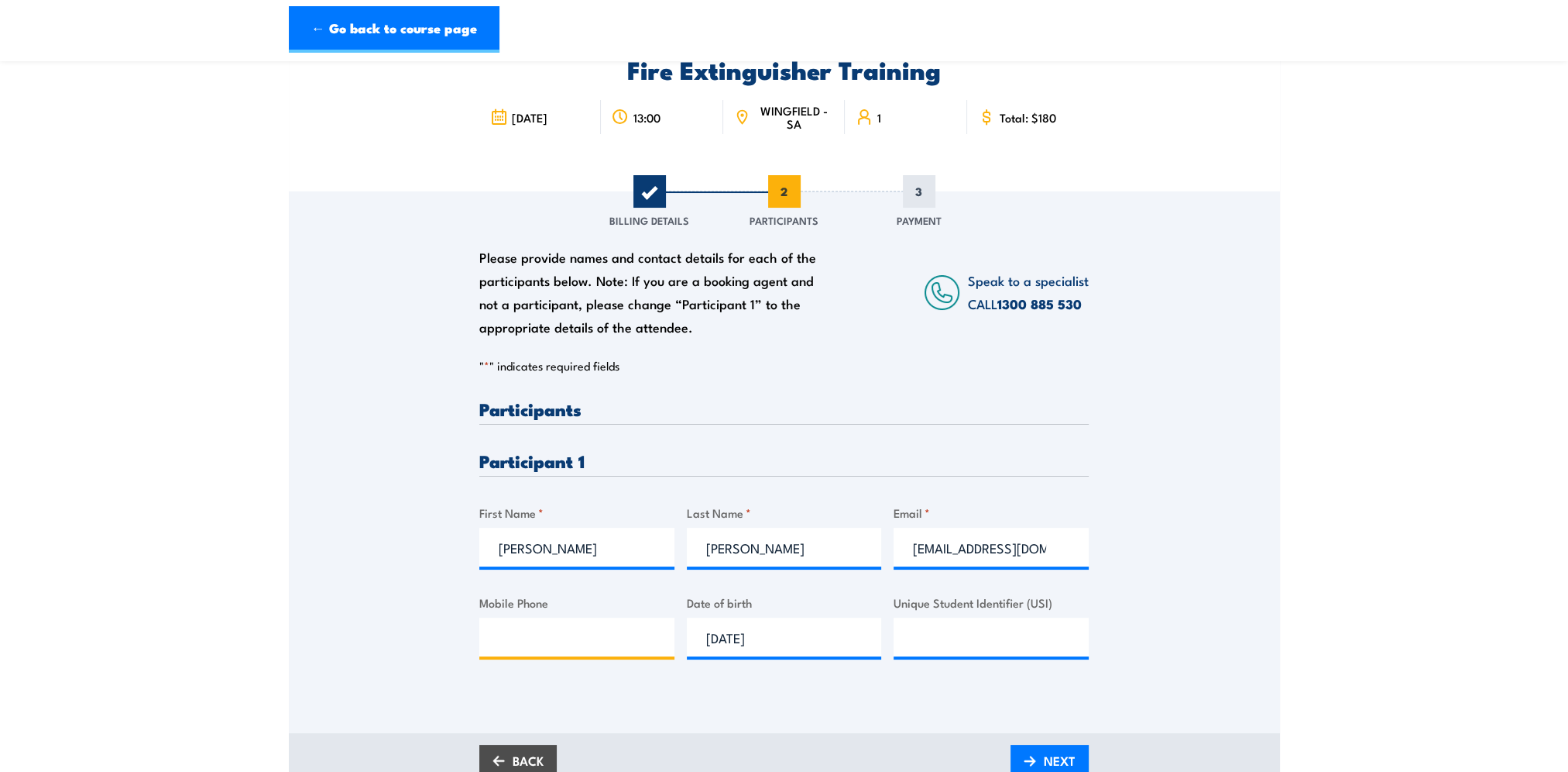
click at [495, 643] on input "Mobile Phone" at bounding box center [577, 636] width 195 height 39
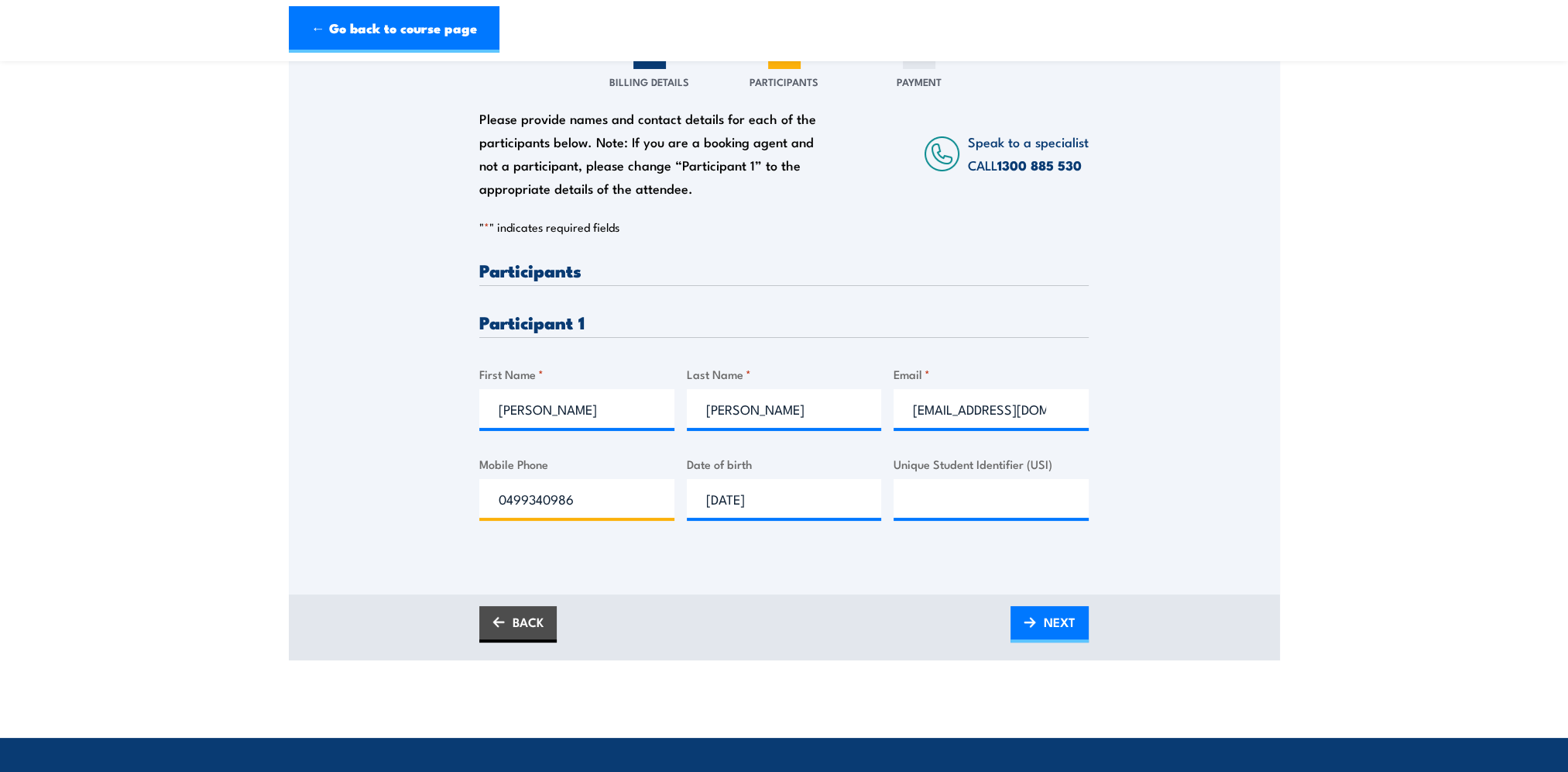
scroll to position [232, 0]
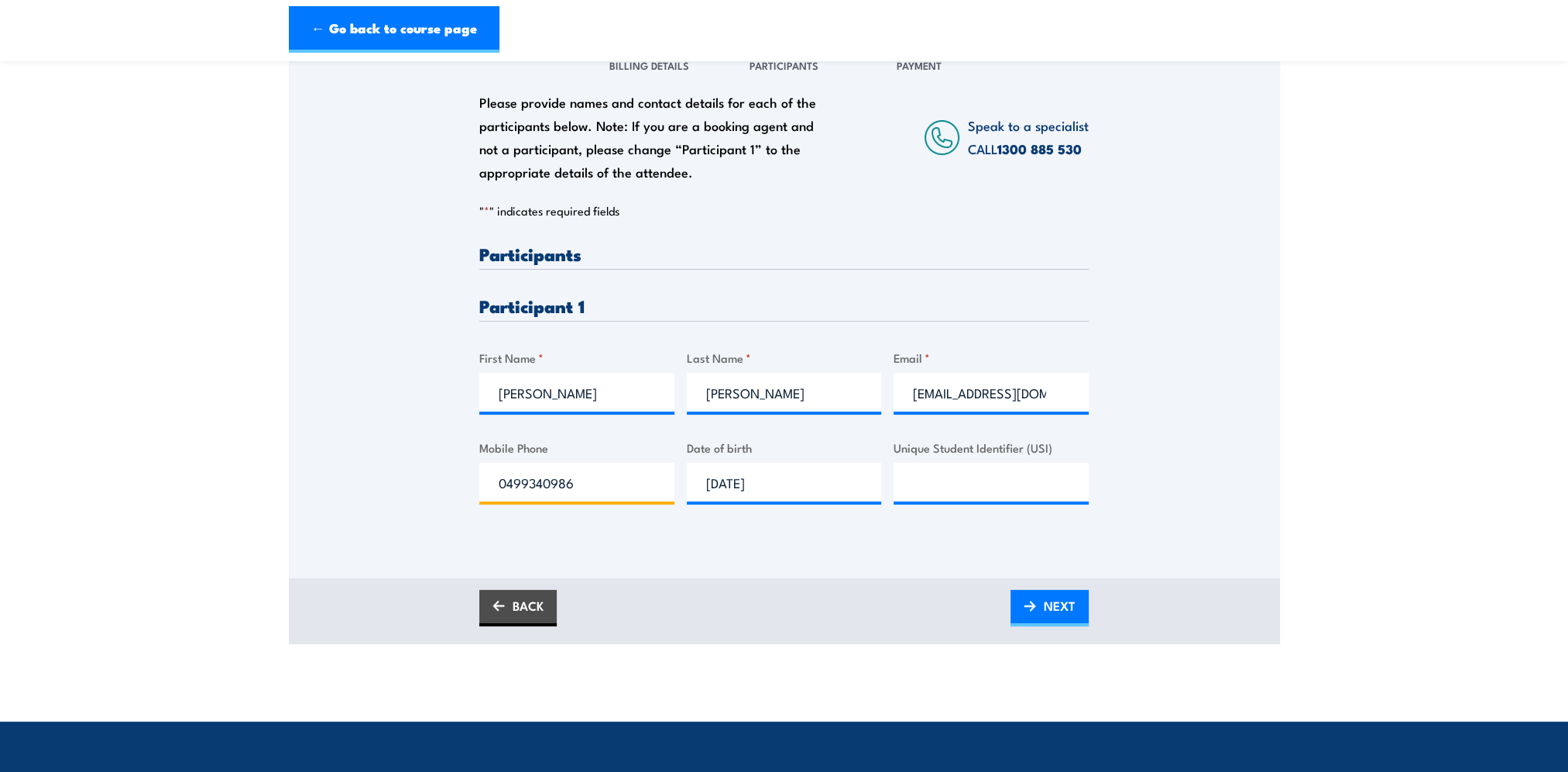
type input "0499340986"
click at [508, 387] on input "hannah" at bounding box center [577, 391] width 195 height 39
type input "Hannah"
click at [714, 385] on input "chapman" at bounding box center [784, 391] width 195 height 39
type input "Chapman"
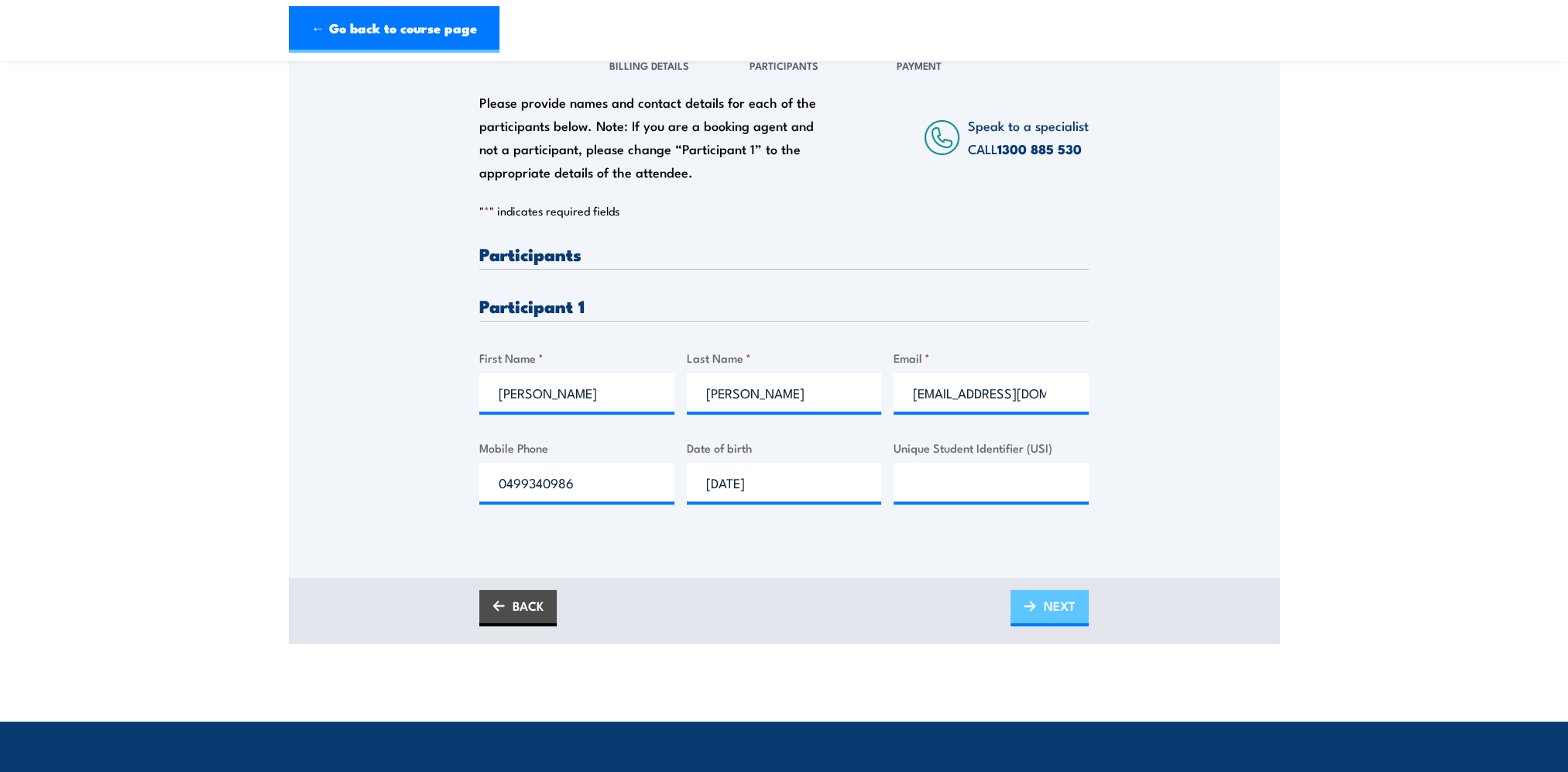
click at [1040, 609] on link "NEXT" at bounding box center [1049, 607] width 78 height 37
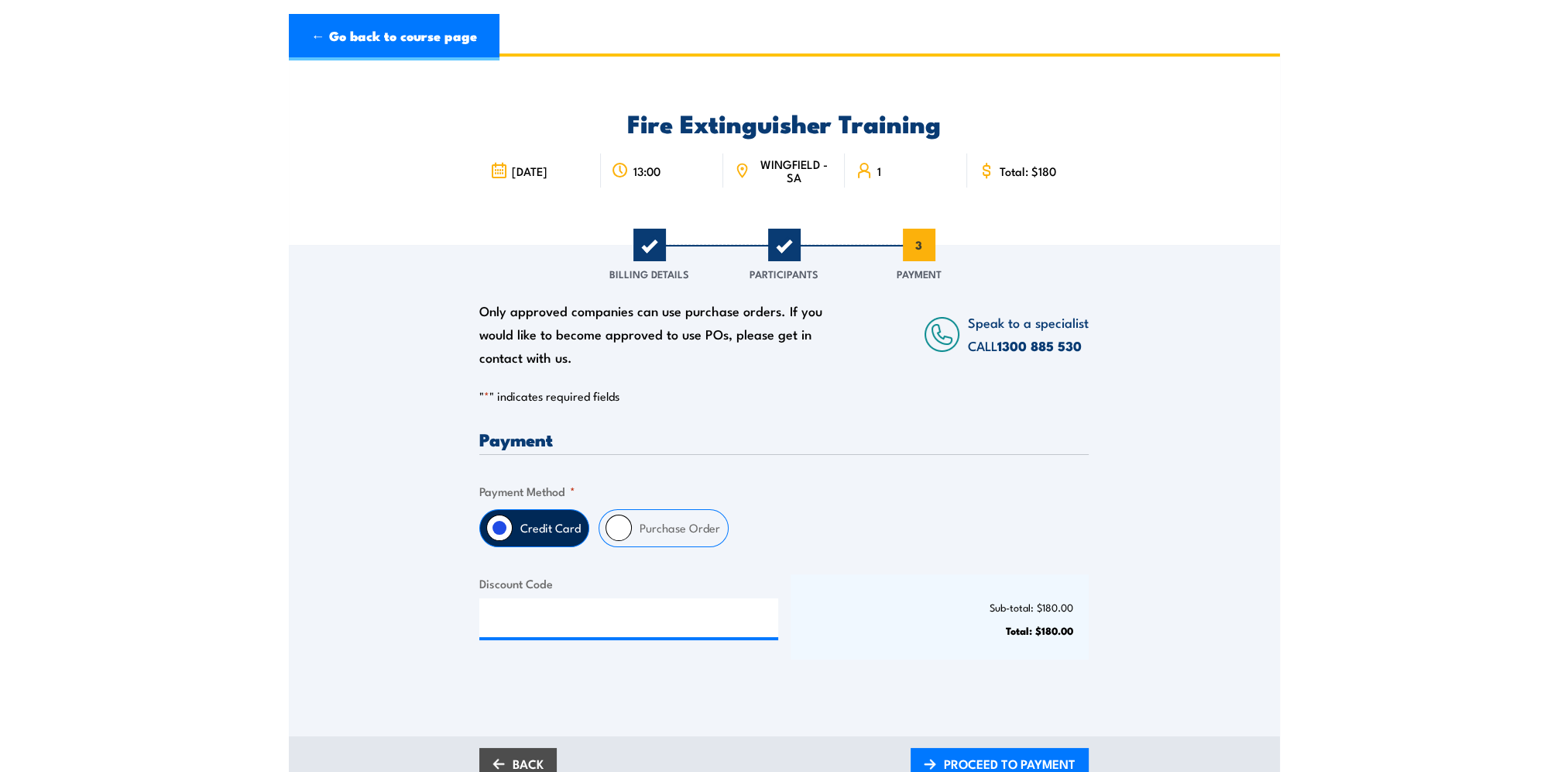
scroll to position [0, 0]
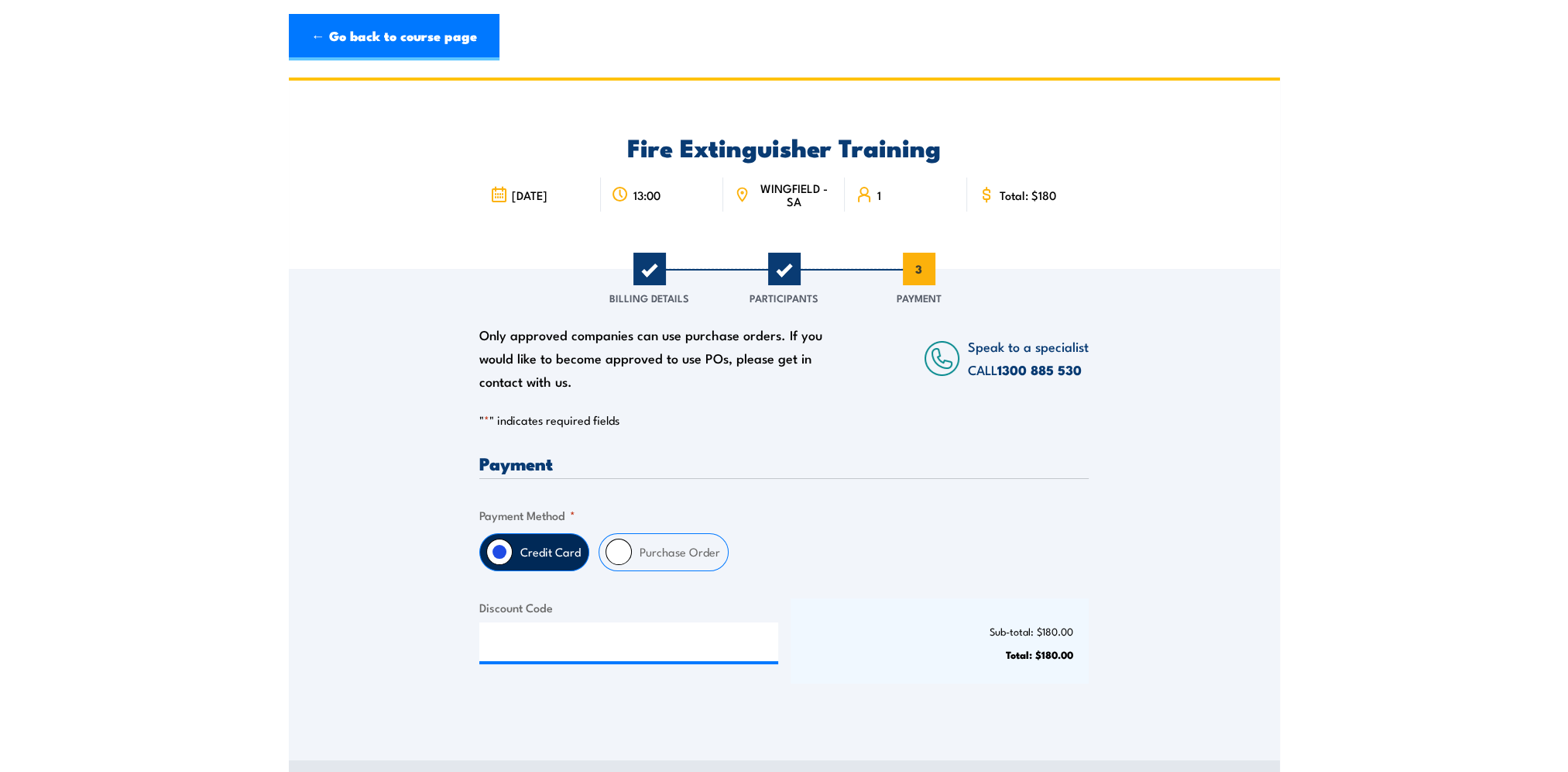
click at [620, 554] on input "Purchase Order" at bounding box center [619, 551] width 27 height 27
radio input "true"
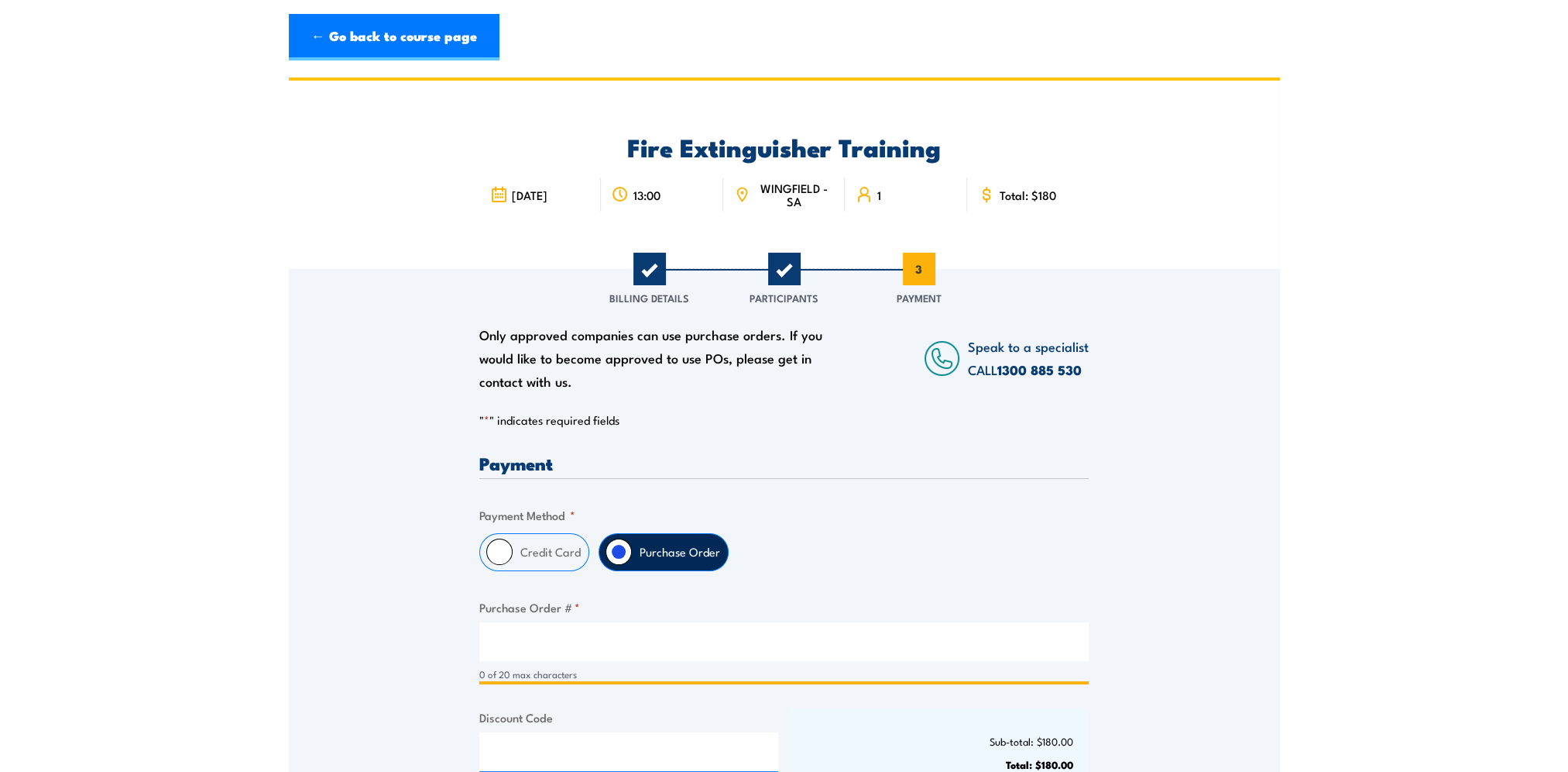
click at [500, 647] on input "Purchase Order # *" at bounding box center [784, 641] width 610 height 39
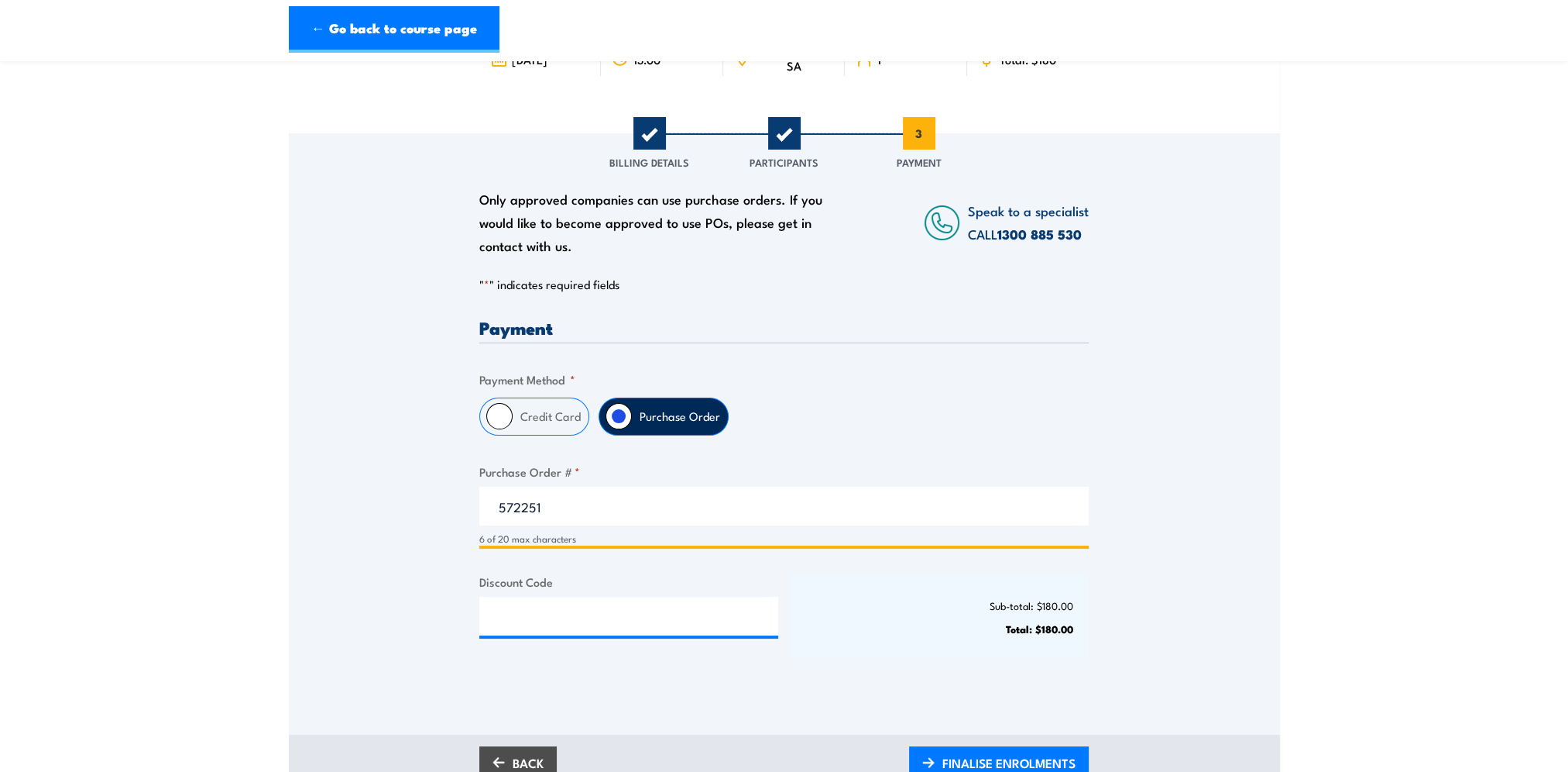
scroll to position [155, 0]
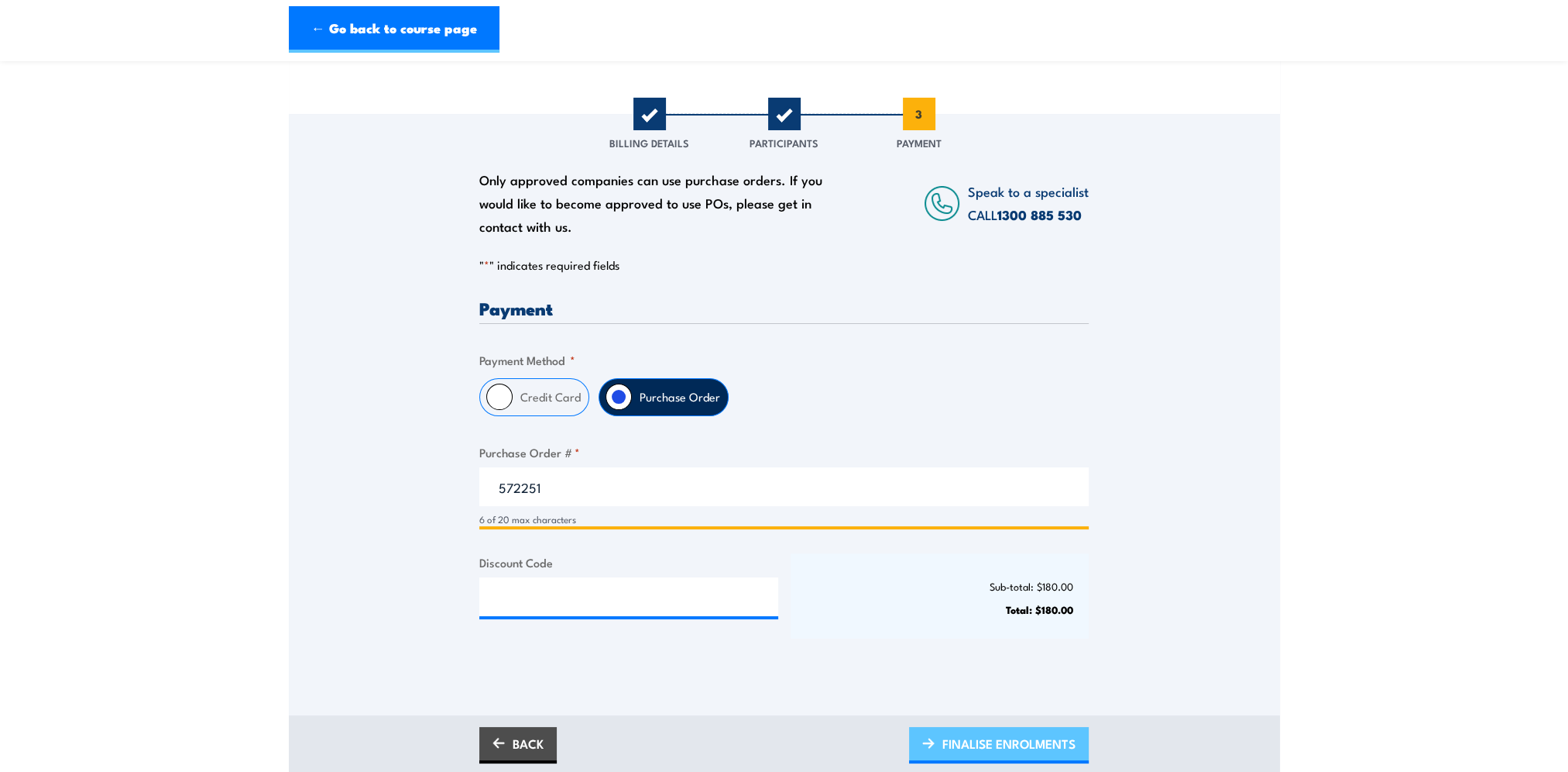
type input "572251"
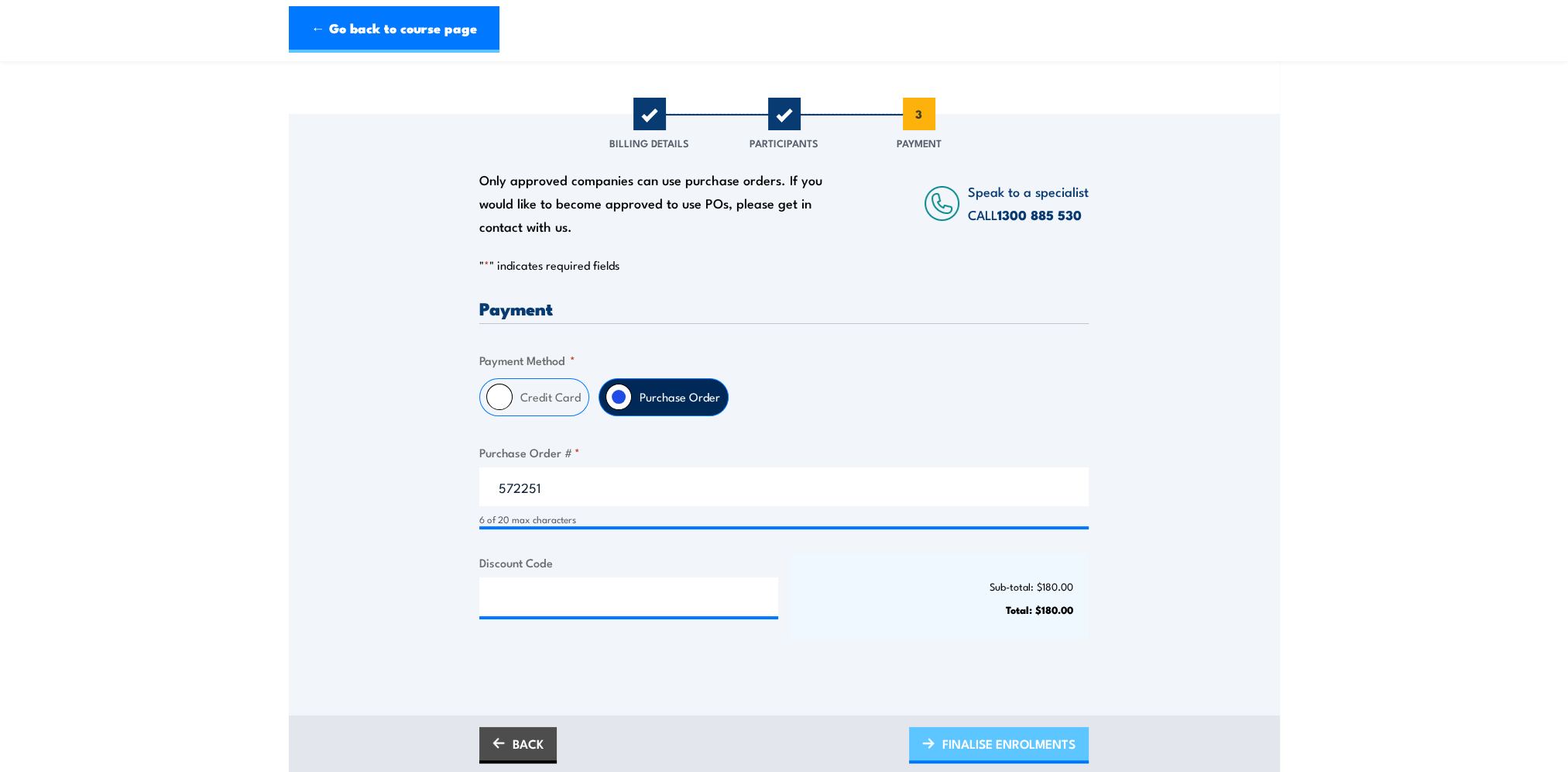
click at [981, 739] on span "FINALISE ENROLMENTS" at bounding box center [1008, 743] width 133 height 41
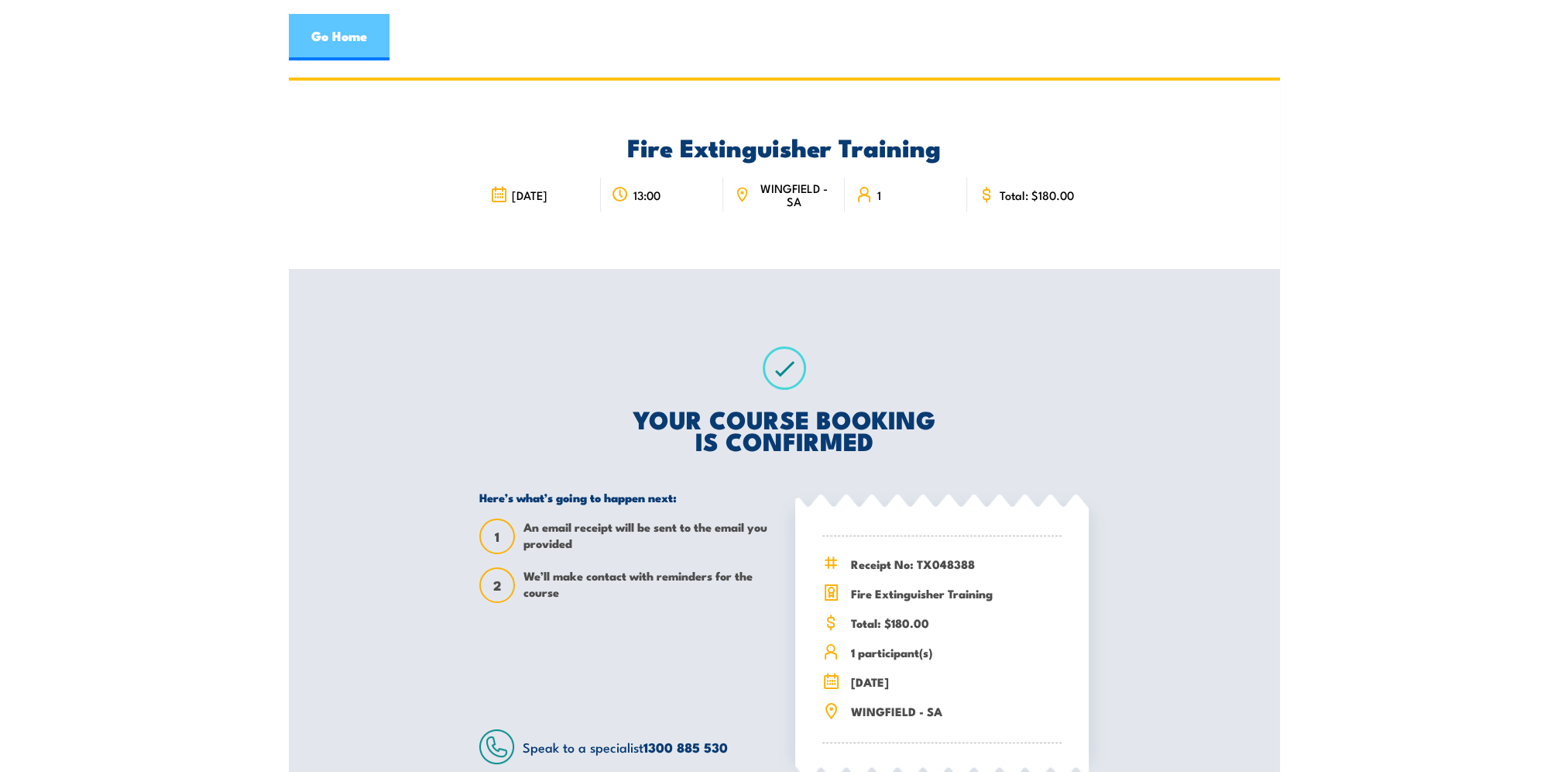
click at [328, 43] on link "Go Home" at bounding box center [339, 37] width 101 height 46
